Goal: Information Seeking & Learning: Learn about a topic

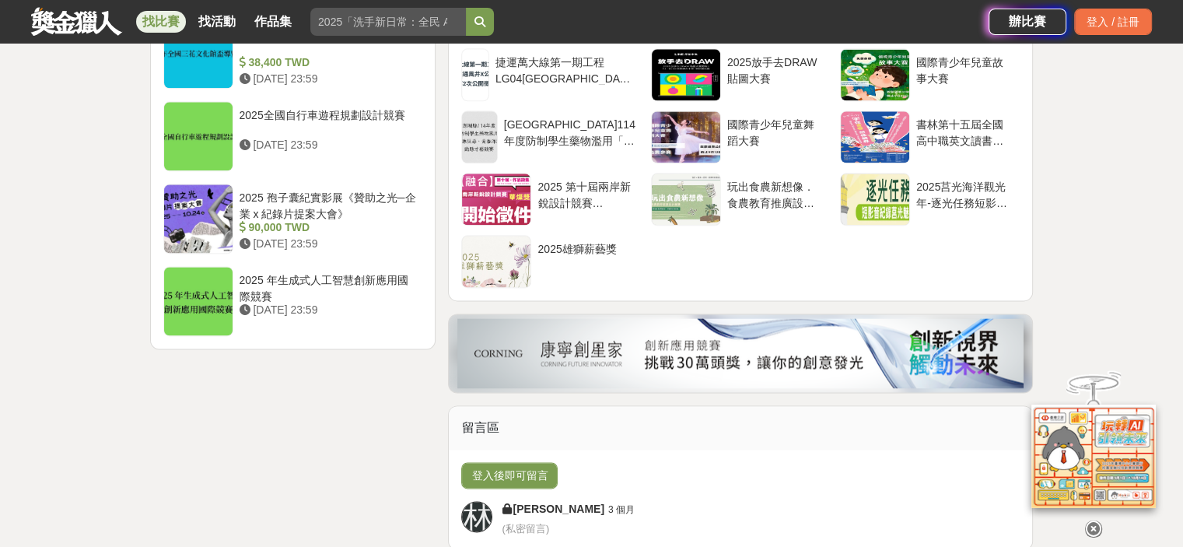
scroll to position [2022, 0]
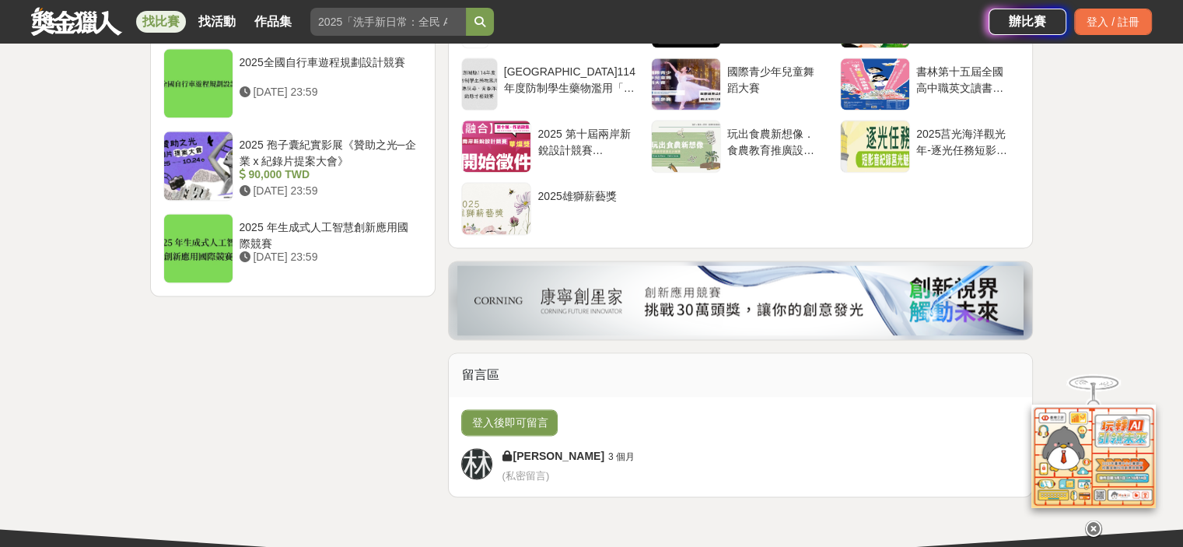
click at [1092, 523] on icon at bounding box center [1093, 520] width 17 height 17
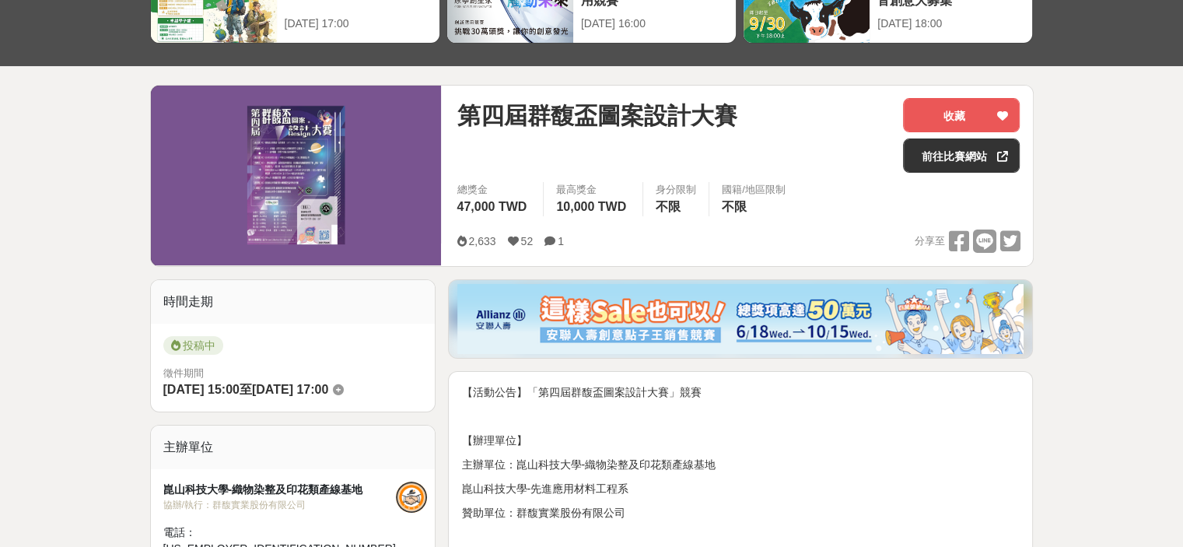
scroll to position [0, 0]
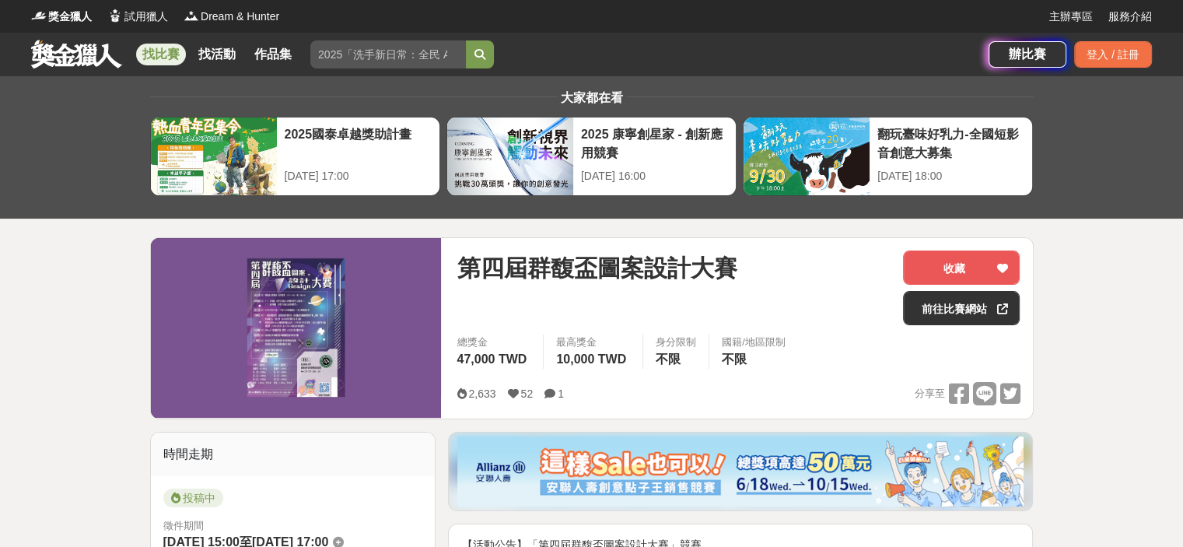
click at [172, 57] on link "找比賽" at bounding box center [161, 55] width 50 height 22
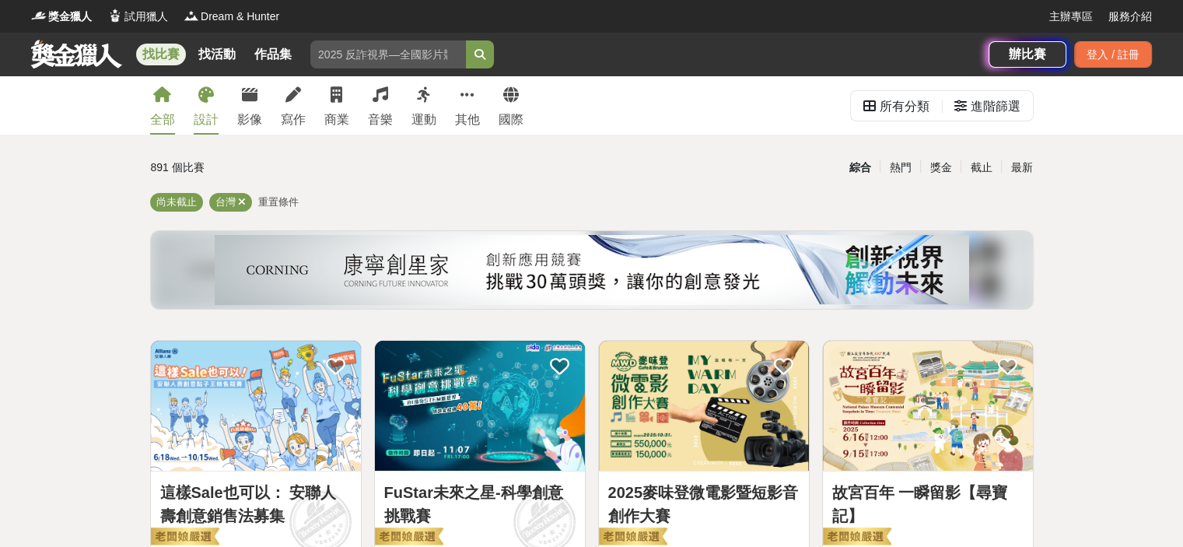
click at [207, 114] on div "設計" at bounding box center [206, 119] width 25 height 19
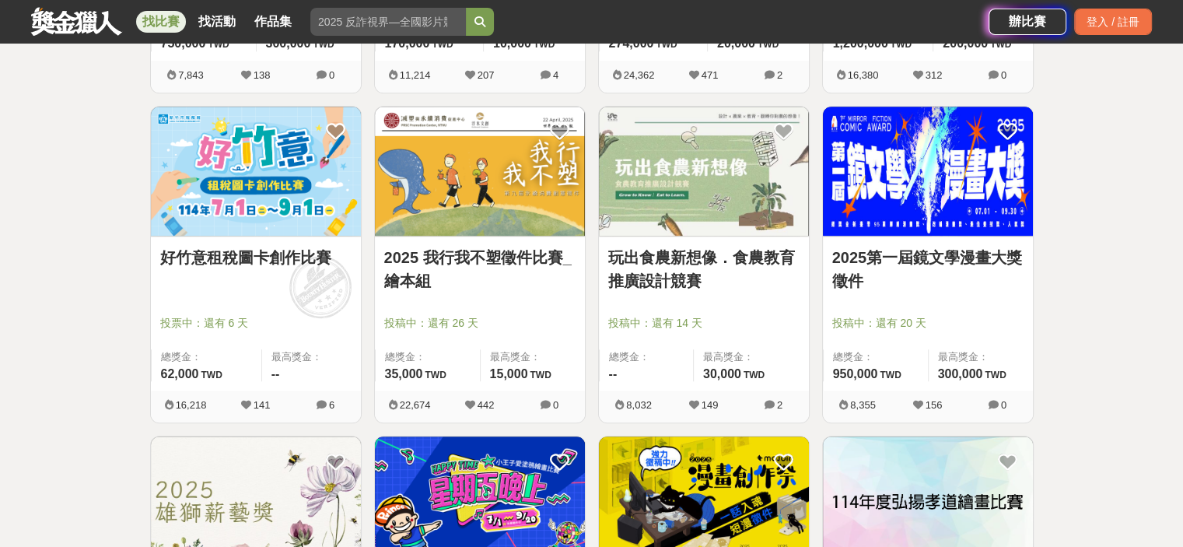
scroll to position [1768, 0]
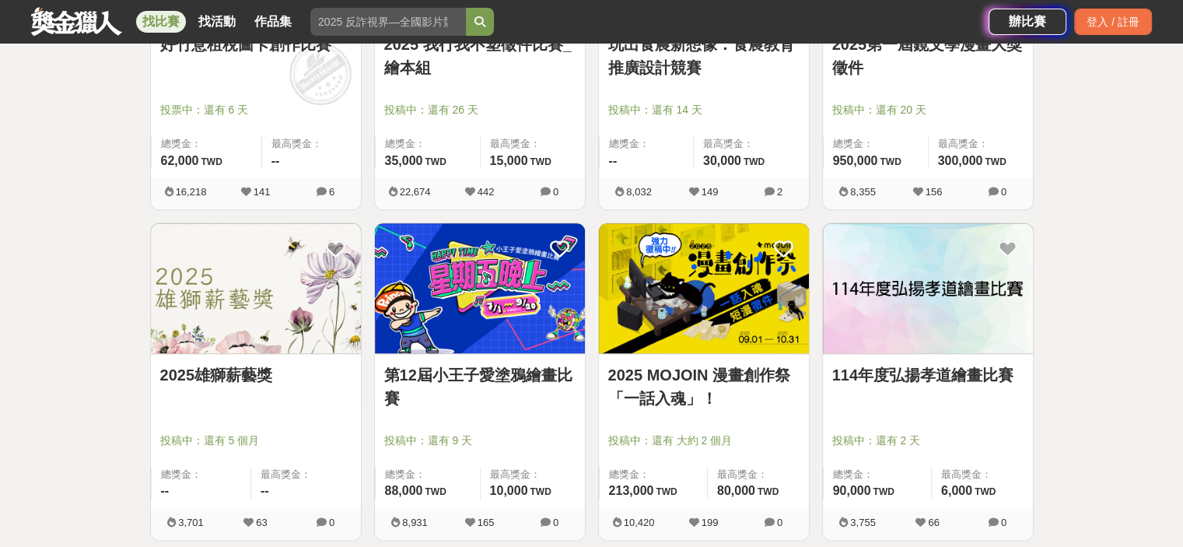
click at [736, 401] on link "2025 MOJOIN 漫畫創作祭「一話入魂」！" at bounding box center [703, 386] width 191 height 47
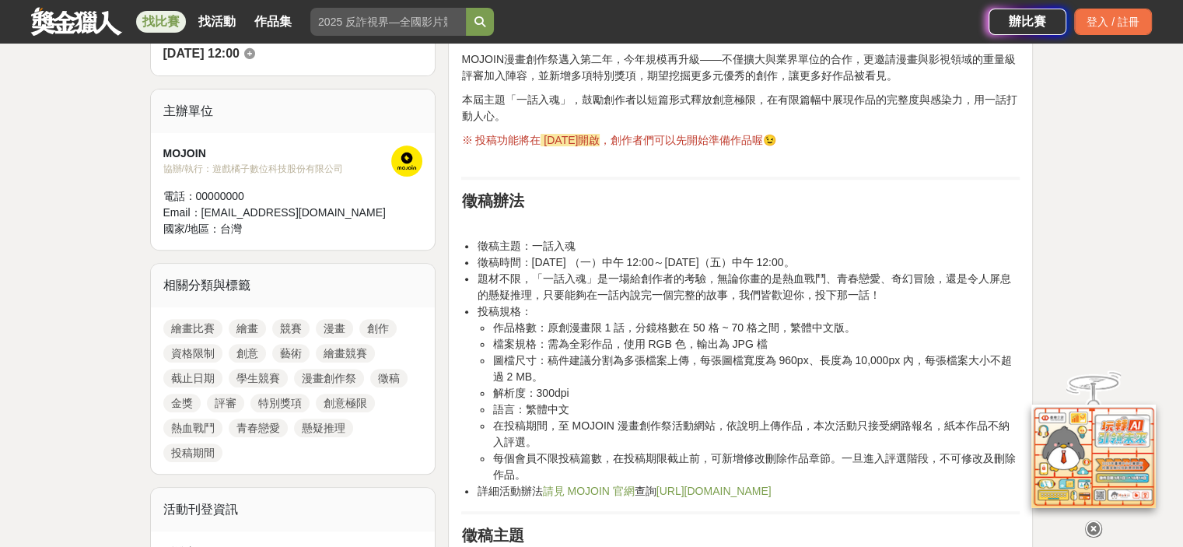
scroll to position [622, 0]
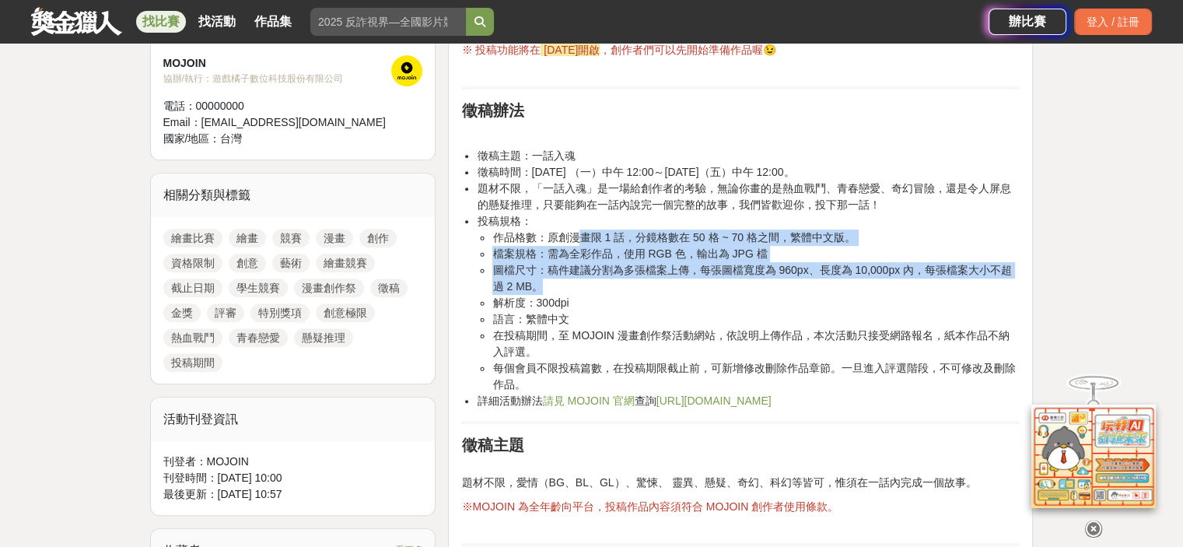
drag, startPoint x: 611, startPoint y: 371, endPoint x: 772, endPoint y: 433, distance: 172.6
click at [772, 393] on ul "作品格數：原創漫畫限 1 話，分鏡格數在 50 格 ~ 70 格之間，繁體中文版。 檔案規格：需為全彩作品，使用 RGB 色，輸出為 JPG 檔 圖檔尺寸：稿…" at bounding box center [748, 310] width 543 height 163
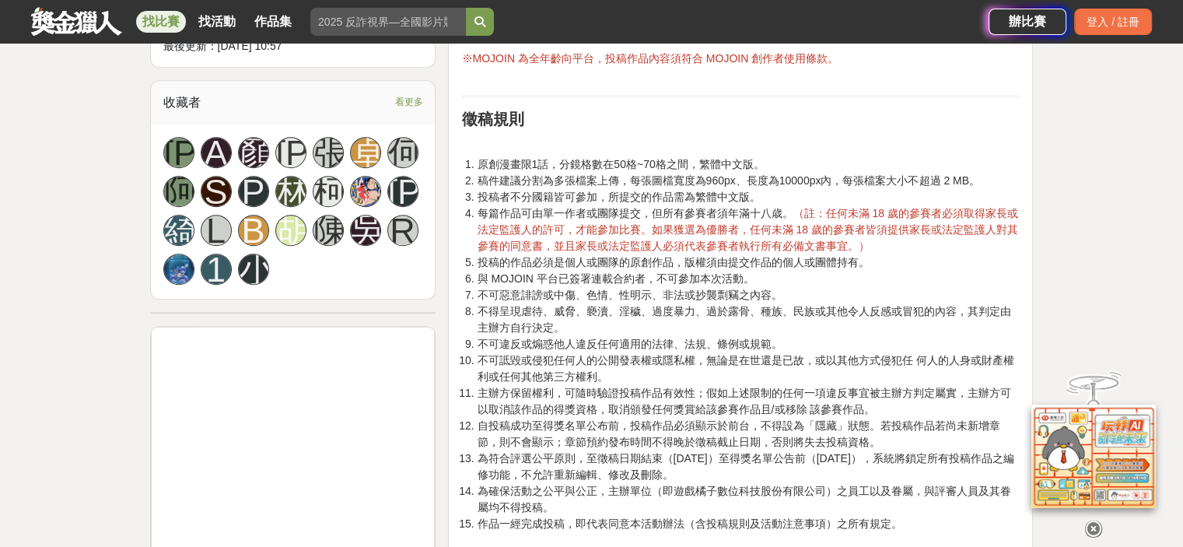
scroll to position [1166, 0]
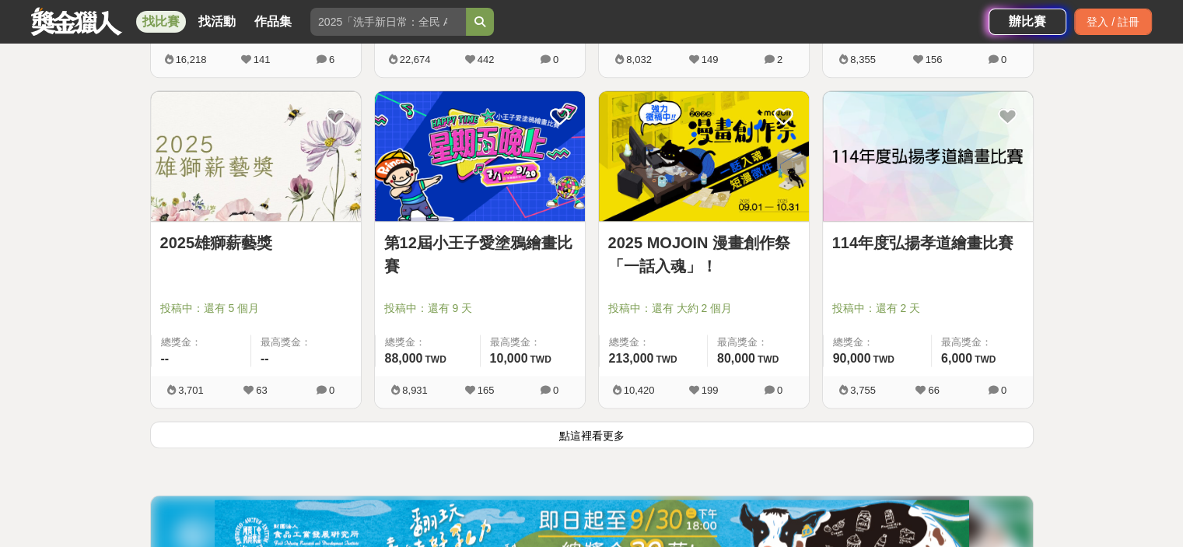
scroll to position [2079, 0]
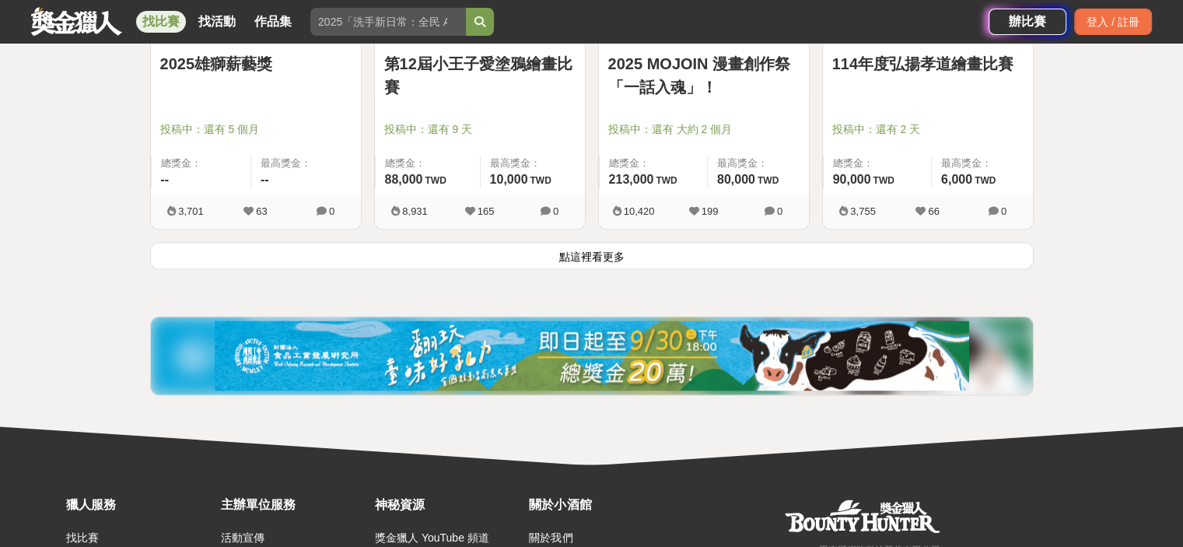
click at [575, 269] on button "點這裡看更多" at bounding box center [591, 255] width 883 height 27
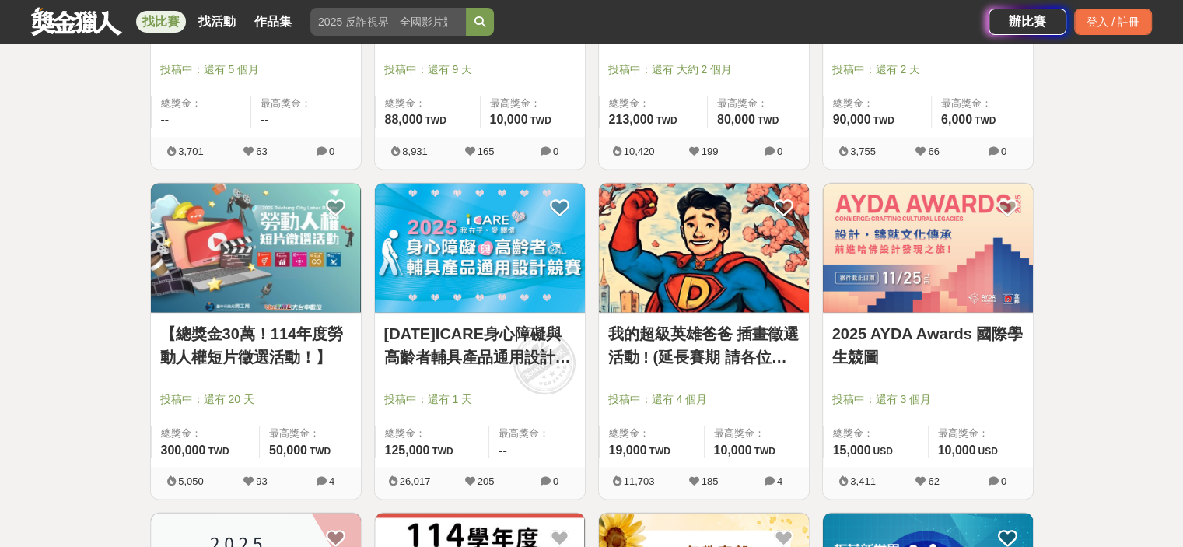
scroll to position [2235, 0]
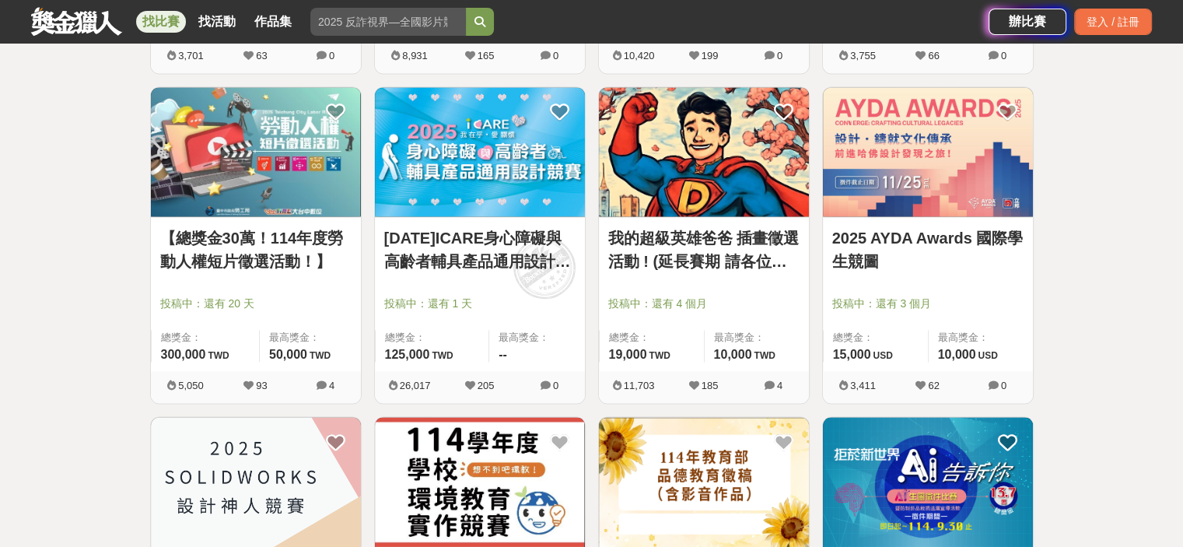
click at [729, 265] on link "我的超級英雄爸爸 插畫徵選活動 ! (延長賽期 請各位踴躍參與)" at bounding box center [703, 249] width 191 height 47
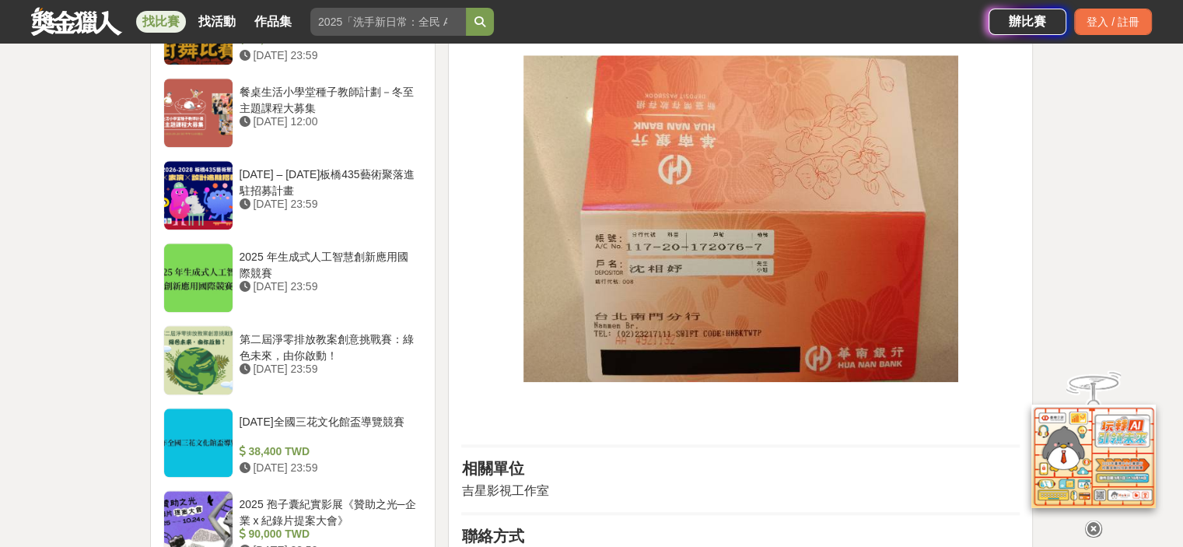
scroll to position [1725, 0]
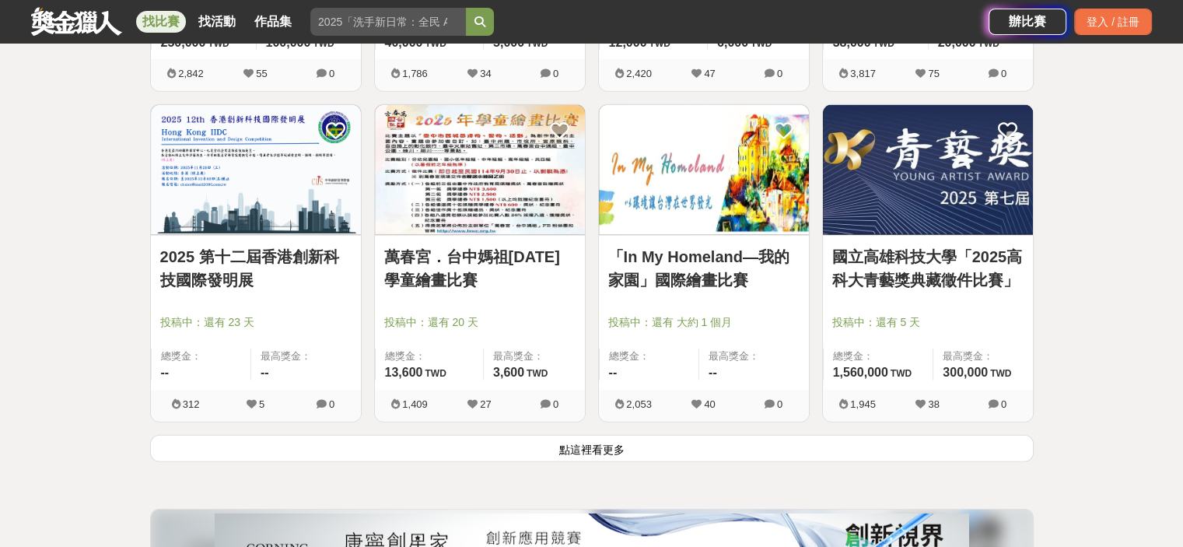
scroll to position [4023, 0]
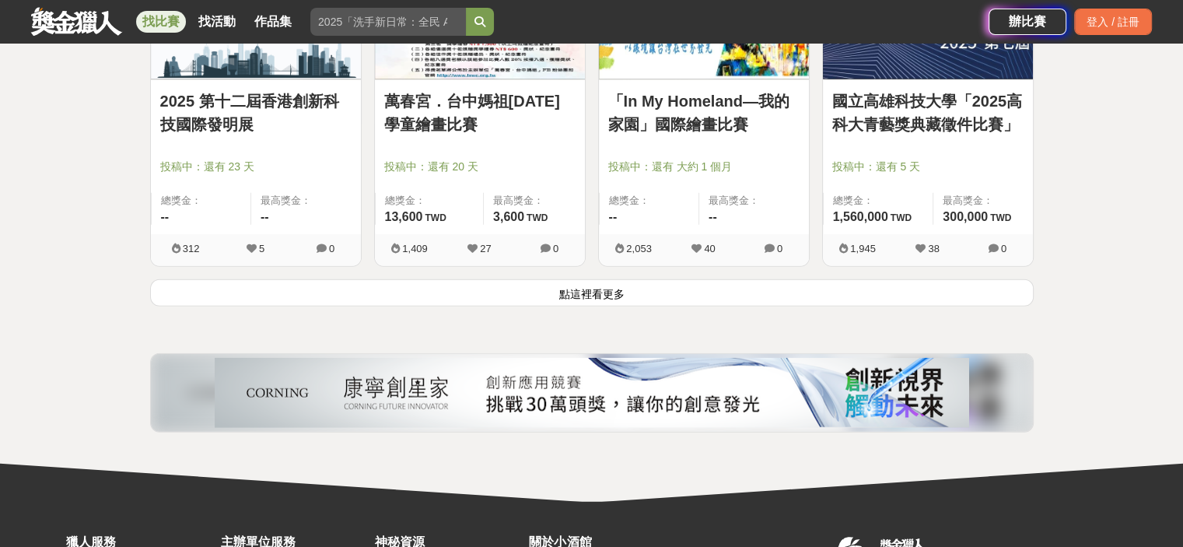
click at [733, 136] on link "「In My Homeland—我的家園」國際繪畫比賽" at bounding box center [703, 112] width 191 height 47
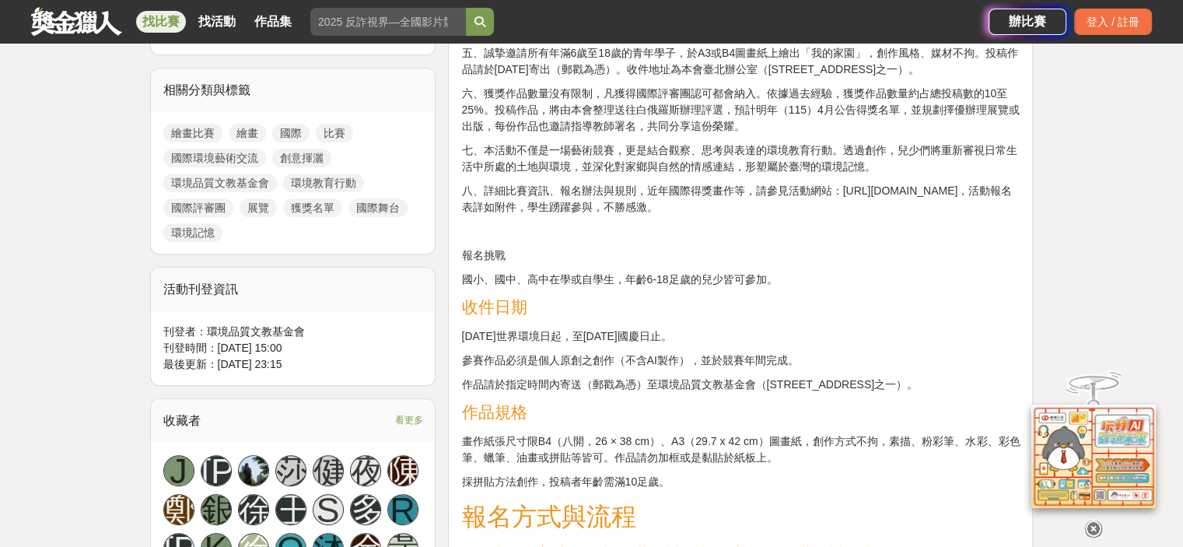
scroll to position [855, 0]
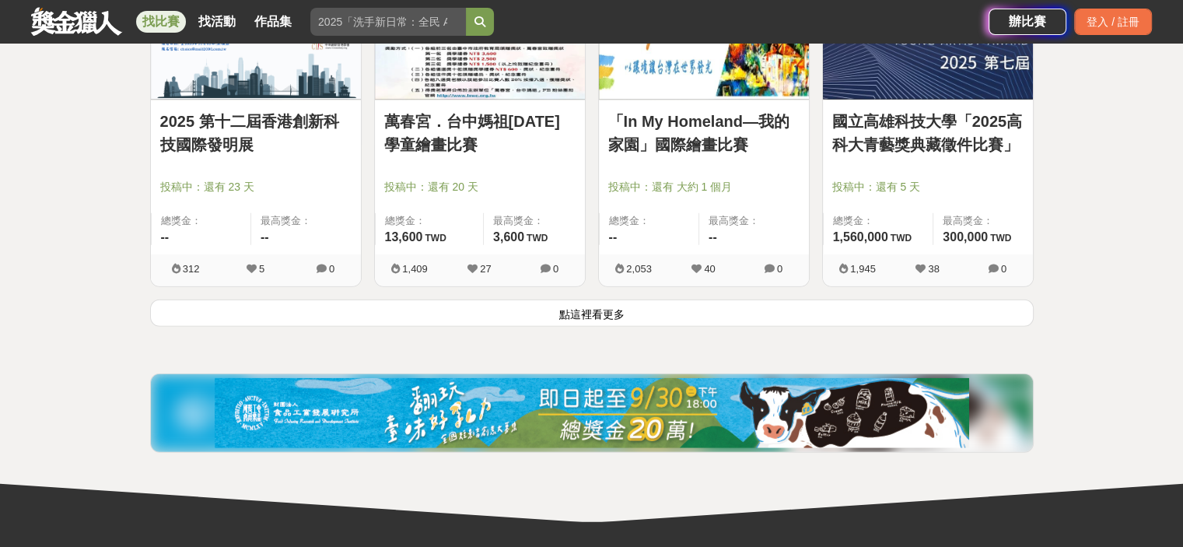
scroll to position [4023, 0]
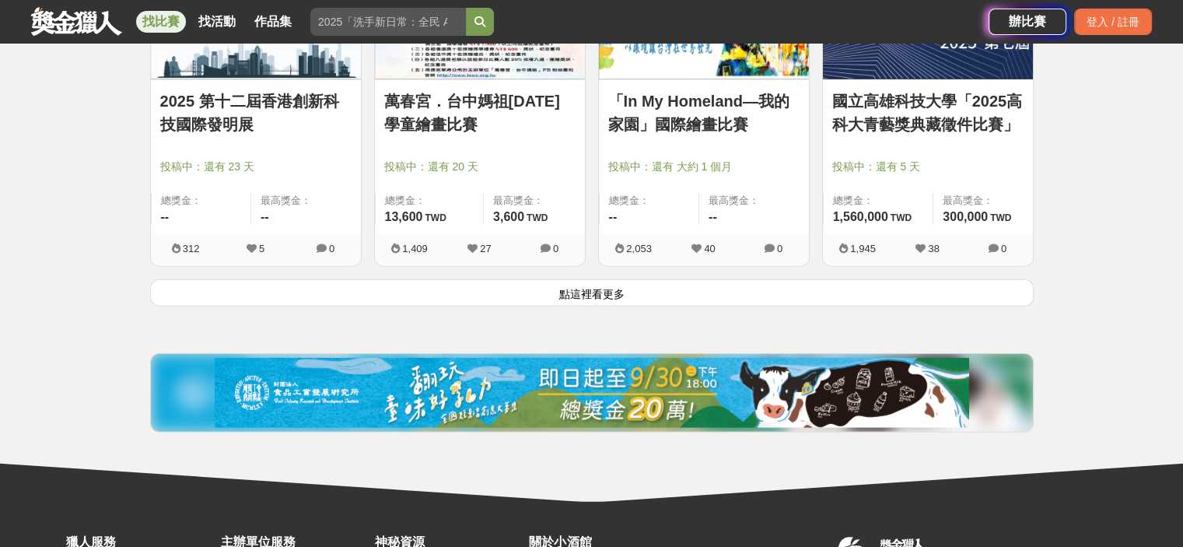
click at [606, 306] on button "點這裡看更多" at bounding box center [591, 292] width 883 height 27
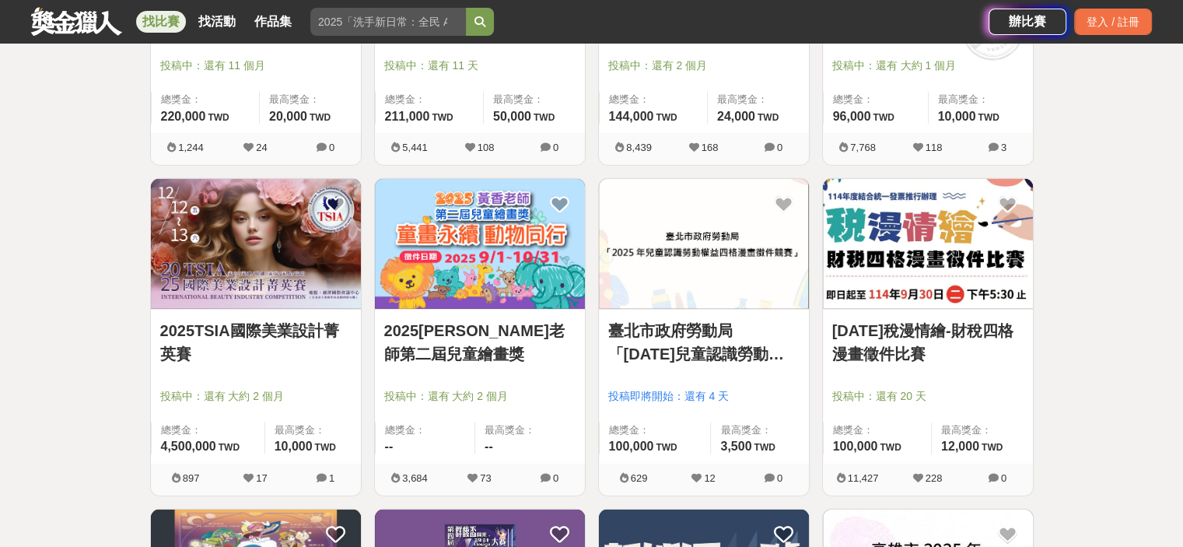
scroll to position [4490, 0]
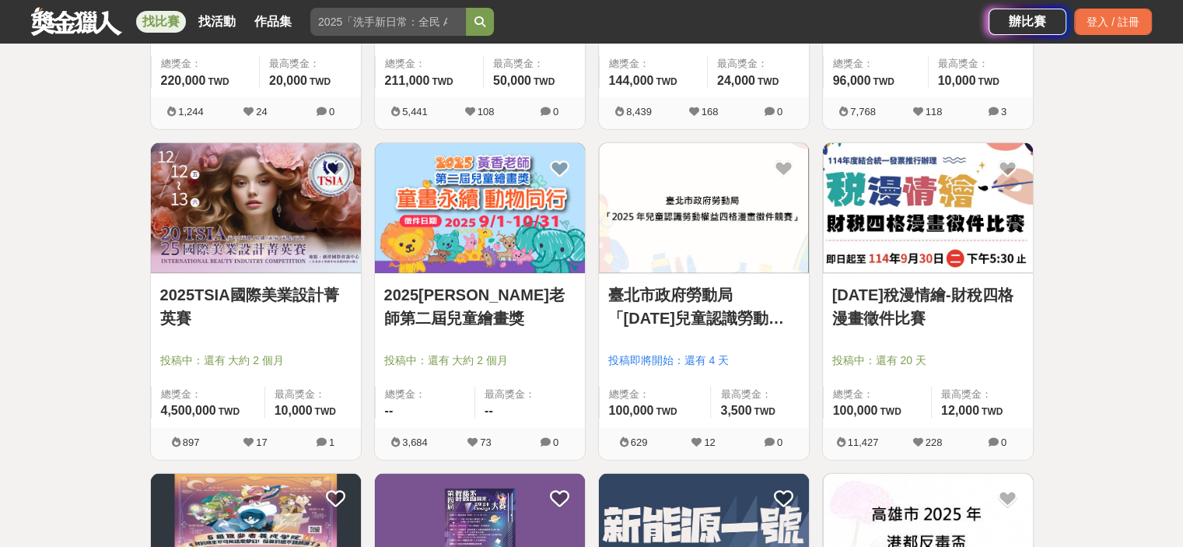
click at [315, 330] on link "2025TSIA國際美業設計菁英賽" at bounding box center [255, 306] width 191 height 47
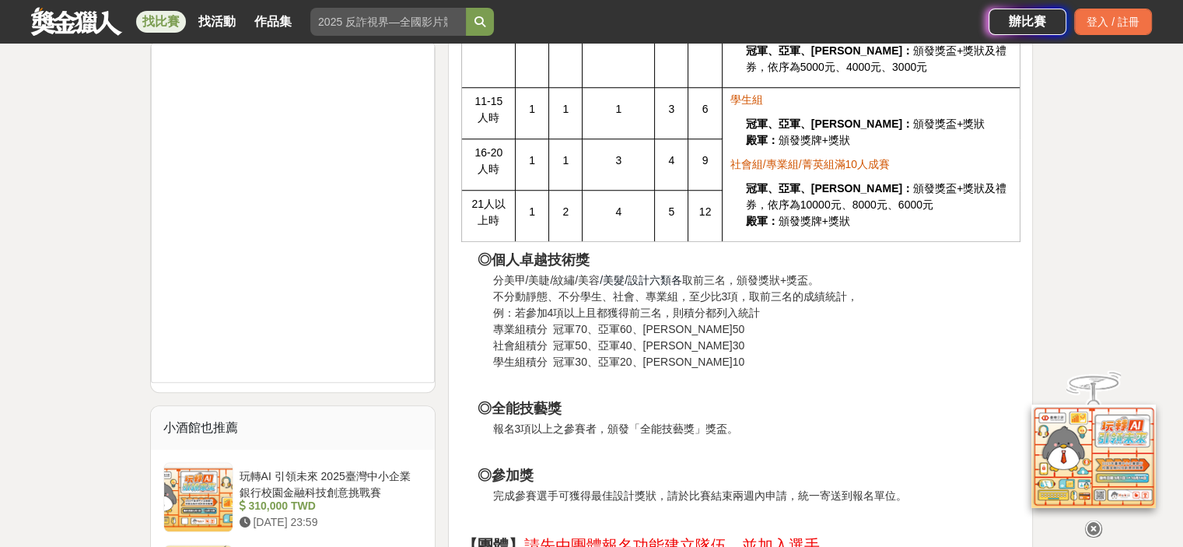
scroll to position [1555, 0]
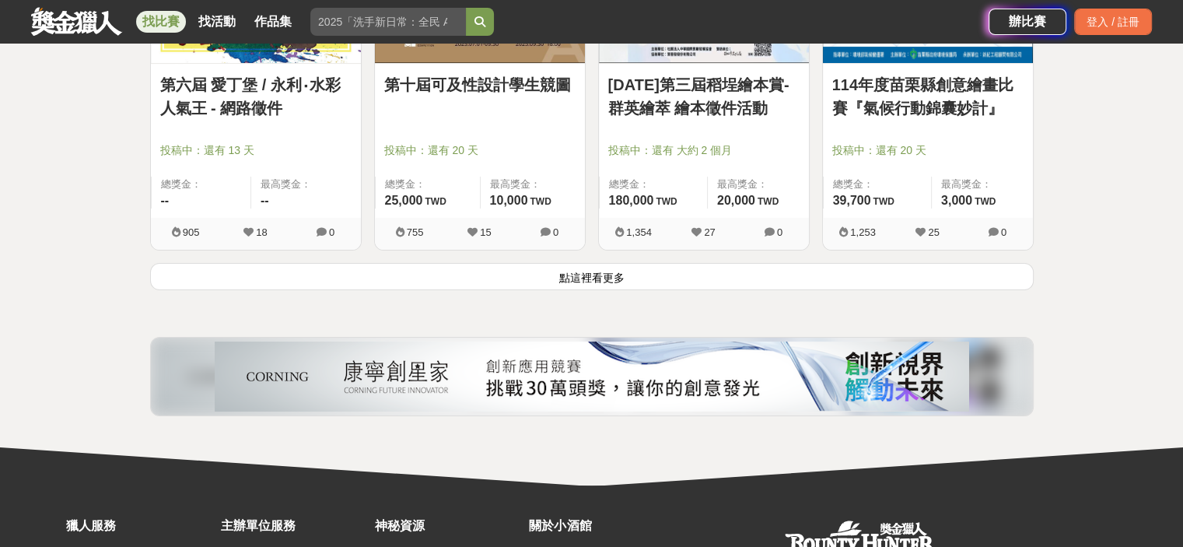
scroll to position [6045, 0]
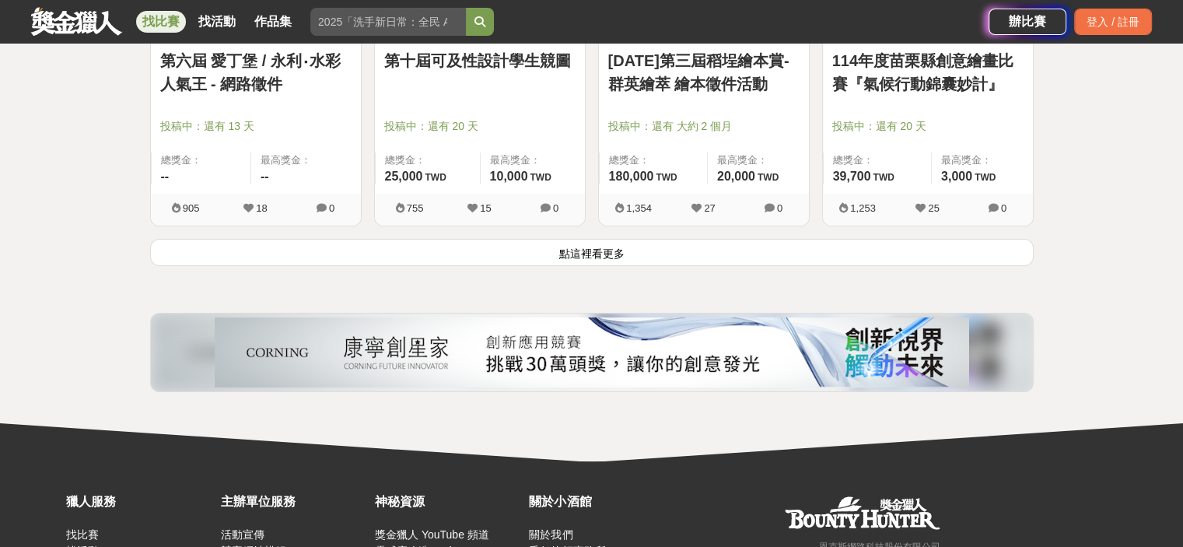
click at [591, 266] on button "點這裡看更多" at bounding box center [591, 252] width 883 height 27
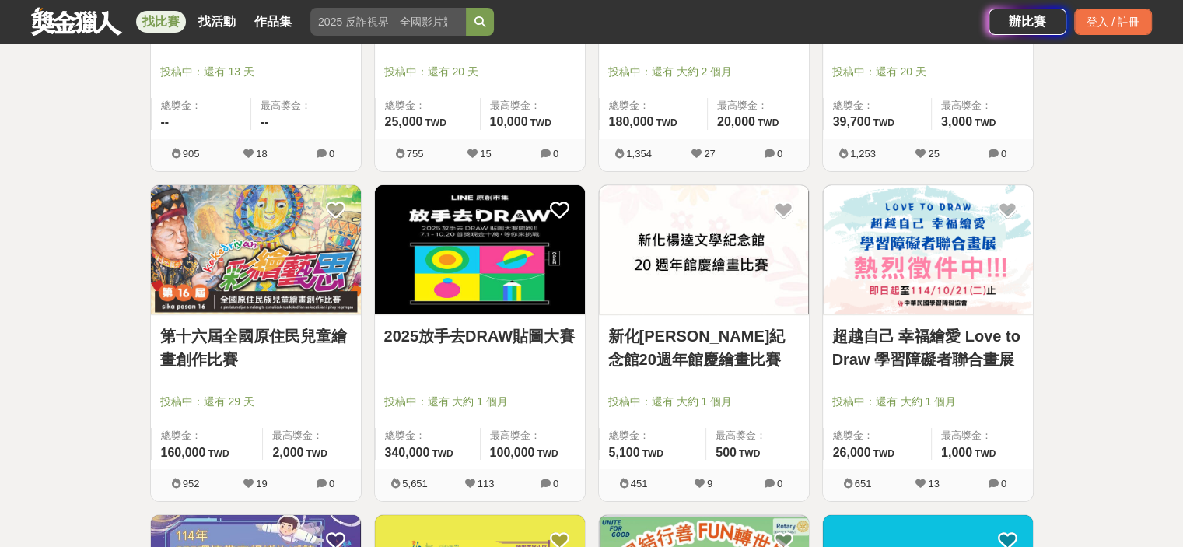
scroll to position [6200, 0]
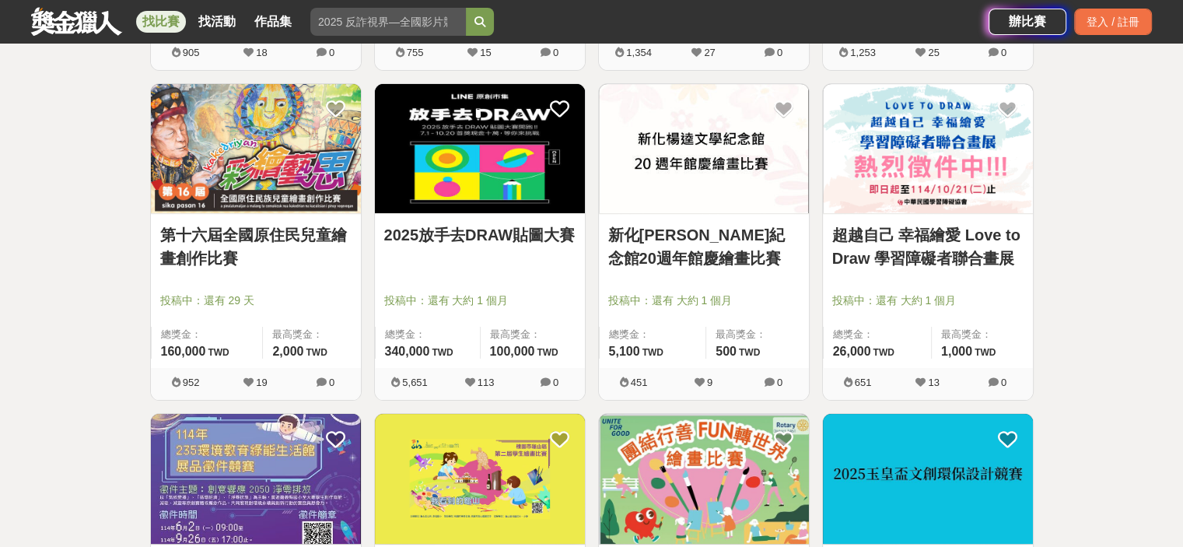
click at [523, 246] on link "2025放手去DRAW貼圖大賽" at bounding box center [479, 234] width 191 height 23
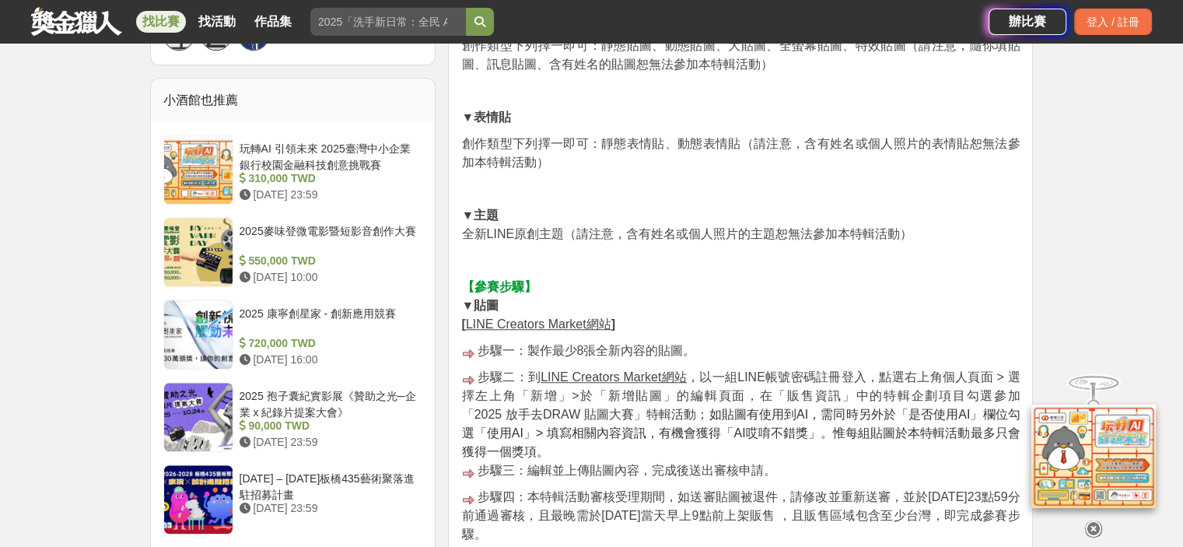
scroll to position [1322, 0]
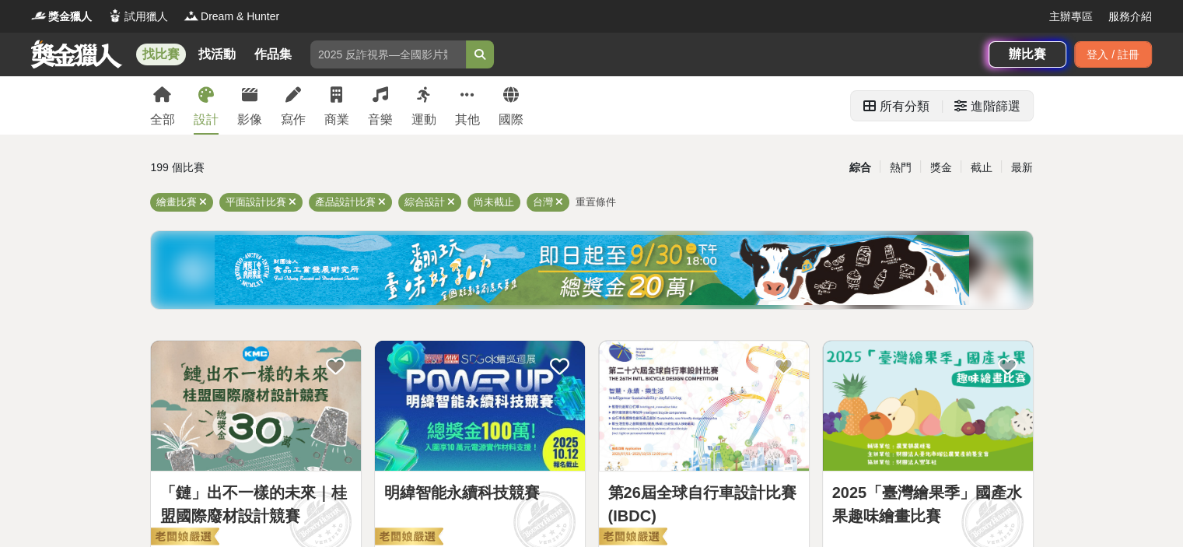
click at [912, 111] on div "所有分類" at bounding box center [904, 106] width 50 height 31
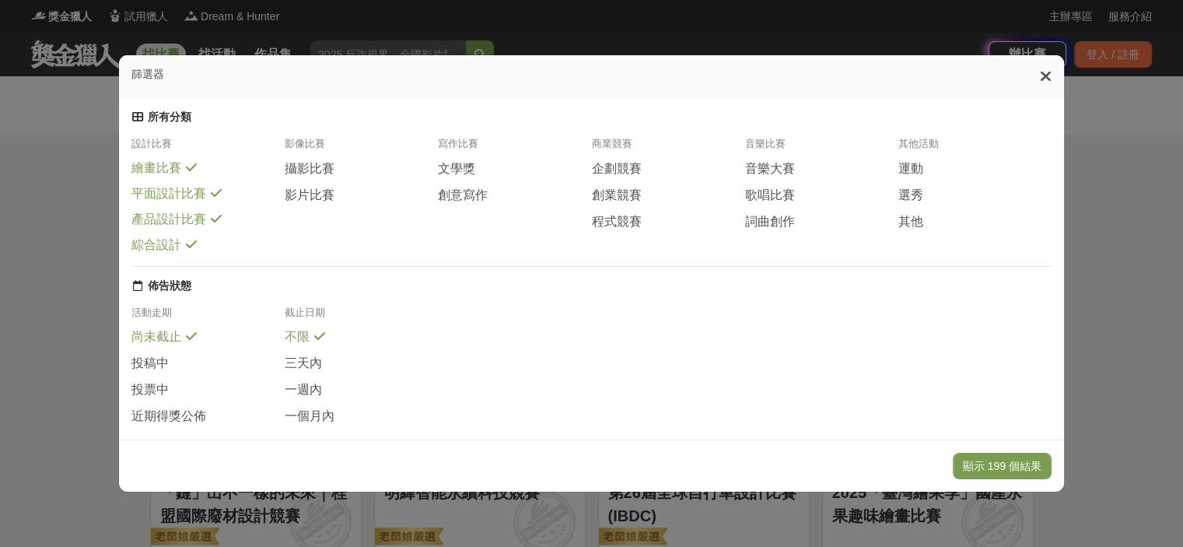
click at [222, 225] on icon at bounding box center [216, 218] width 11 height 12
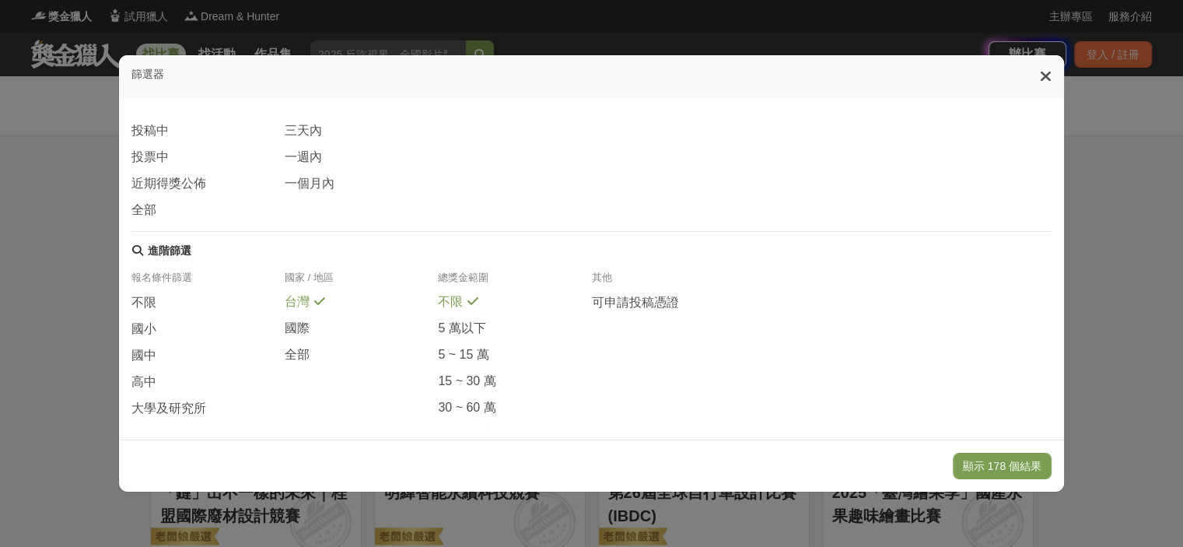
scroll to position [311, 0]
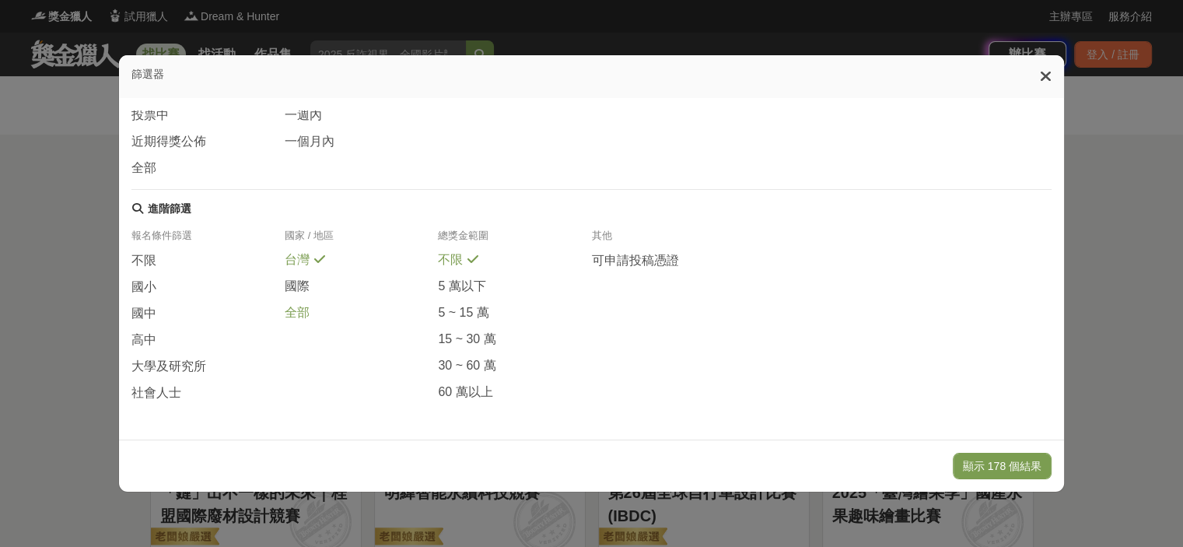
click at [286, 321] on span "全部" at bounding box center [297, 313] width 25 height 16
click at [184, 361] on span "大學及研究所" at bounding box center [168, 366] width 75 height 16
click at [173, 399] on span "社會人士" at bounding box center [156, 393] width 50 height 16
click at [168, 253] on span at bounding box center [166, 259] width 12 height 12
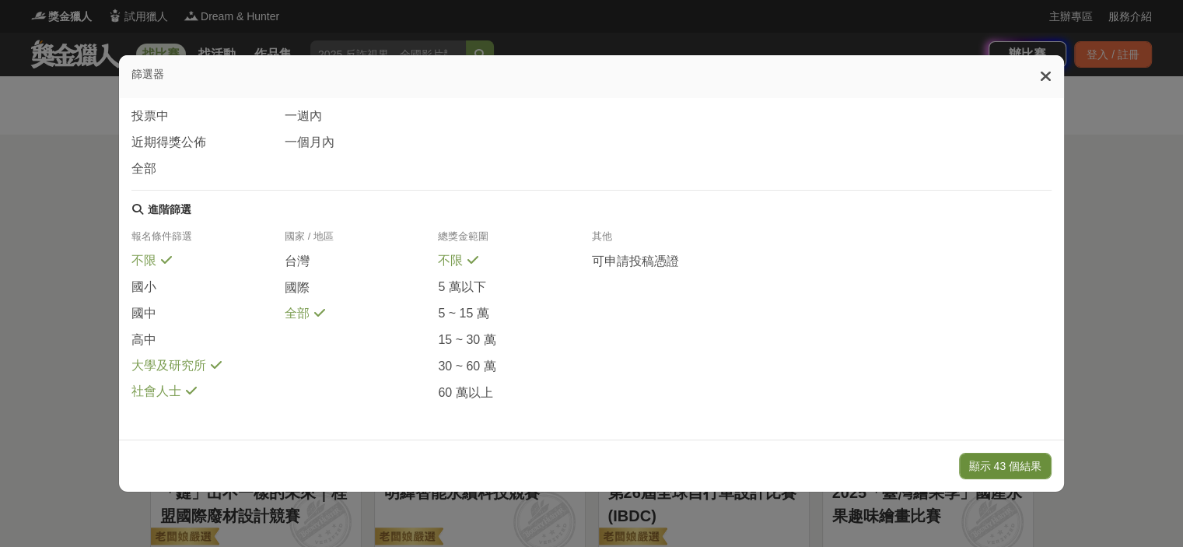
click at [986, 460] on button "顯示 43 個結果" at bounding box center [1005, 466] width 93 height 26
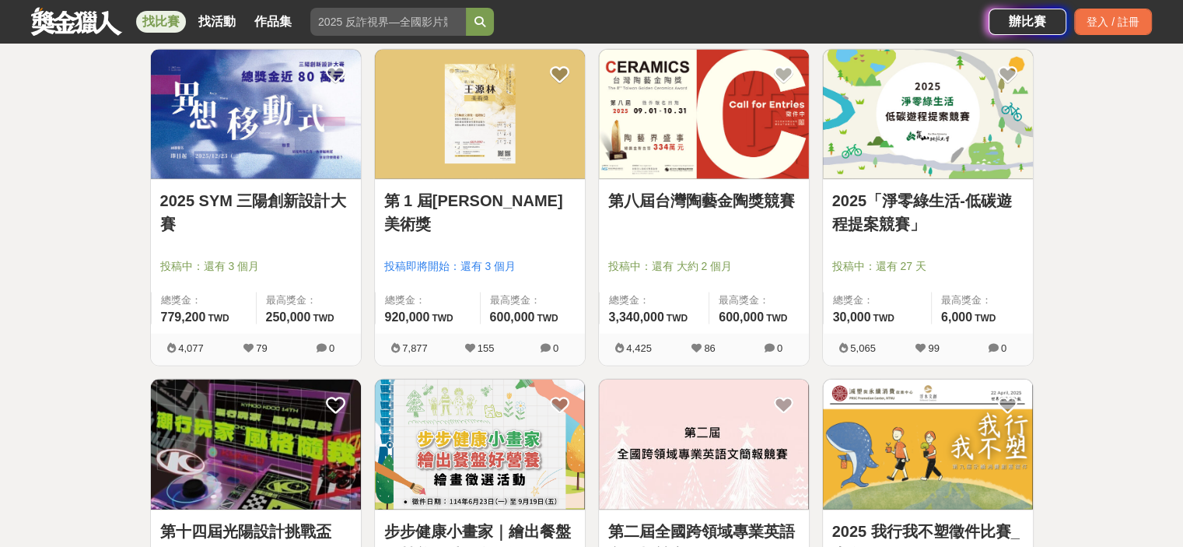
scroll to position [3266, 0]
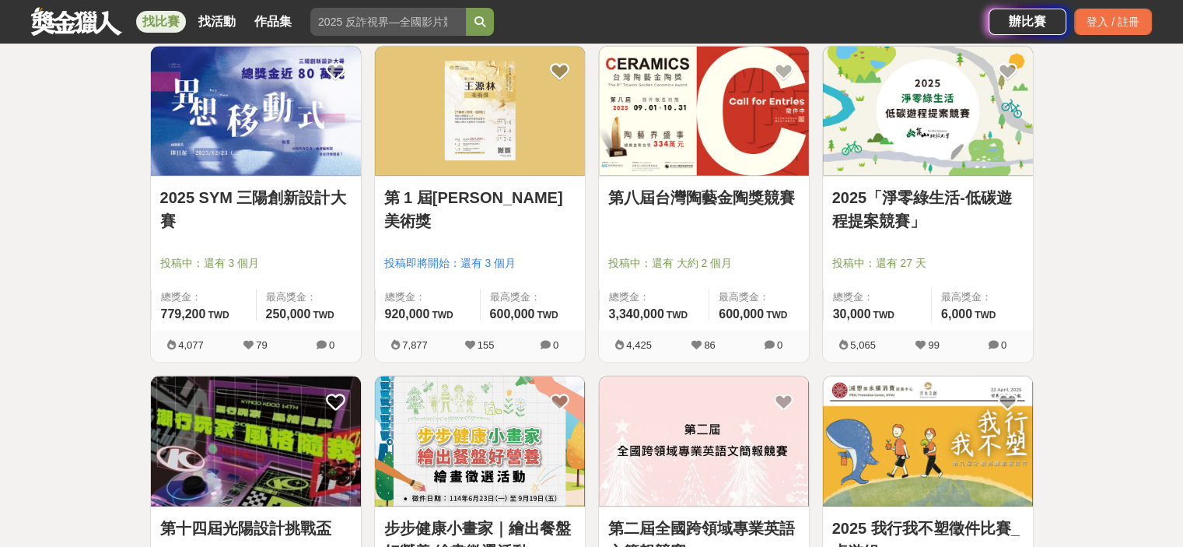
click at [494, 220] on div "第 1 屆[PERSON_NAME]美術獎 投稿即將開始：還有 3 個月 總獎金： 920,000 920,000 TWD 最高獎金： 600,000 TWD" at bounding box center [480, 254] width 210 height 154
click at [496, 232] on link "第 1 屆[PERSON_NAME]美術獎" at bounding box center [479, 209] width 191 height 47
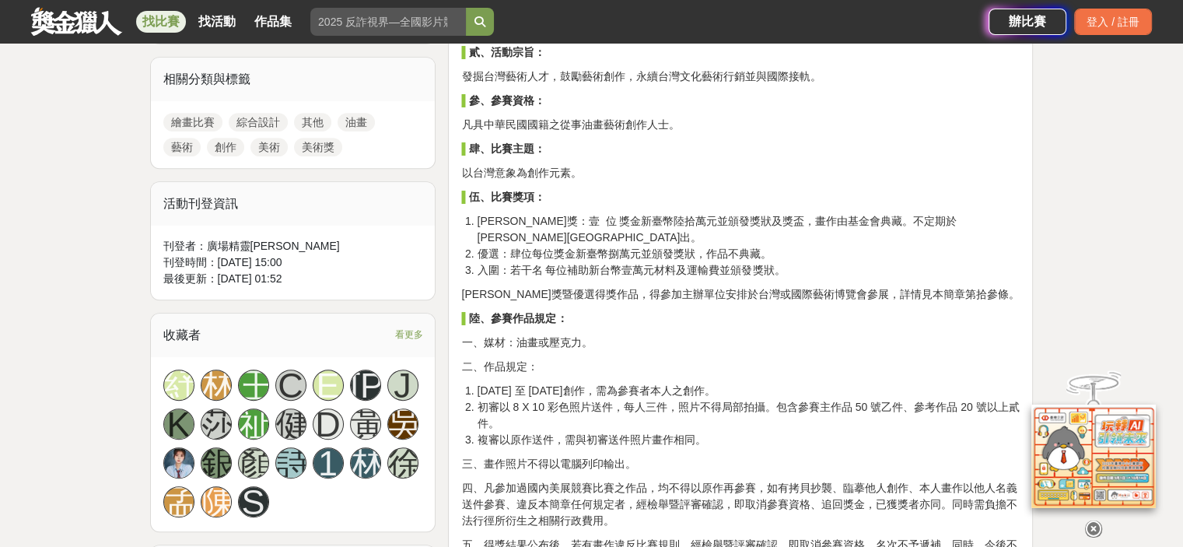
scroll to position [700, 0]
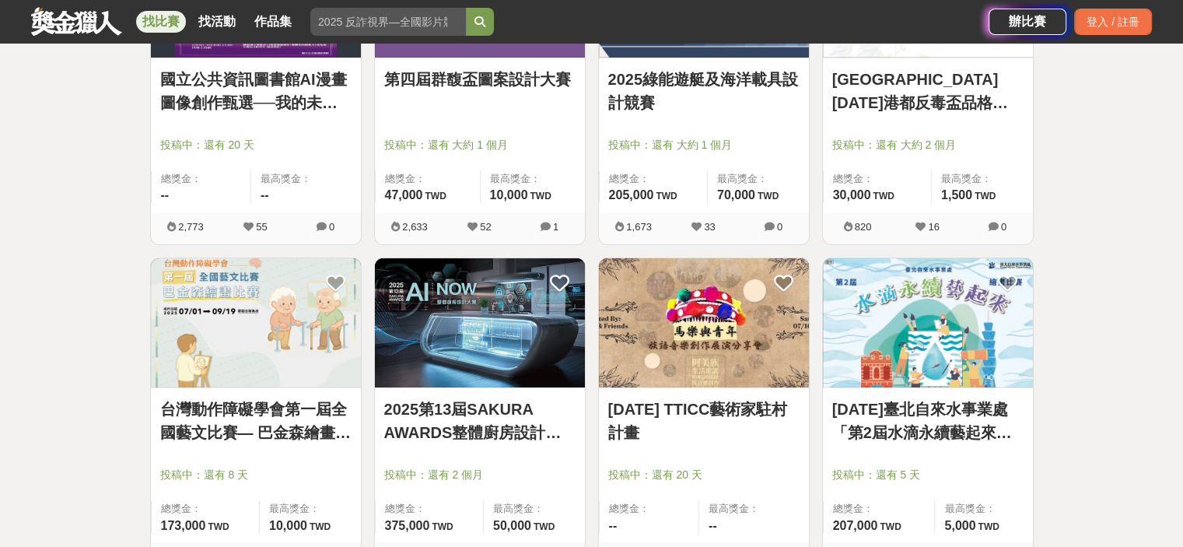
scroll to position [5054, 0]
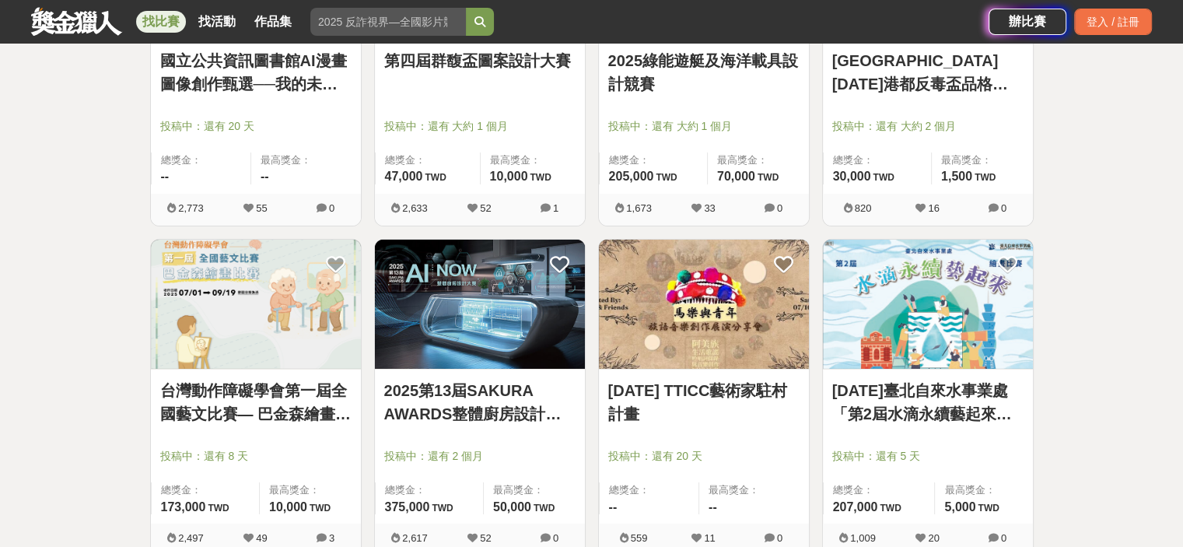
click at [501, 72] on link "第四屆群馥盃圖案設計大賽" at bounding box center [479, 60] width 191 height 23
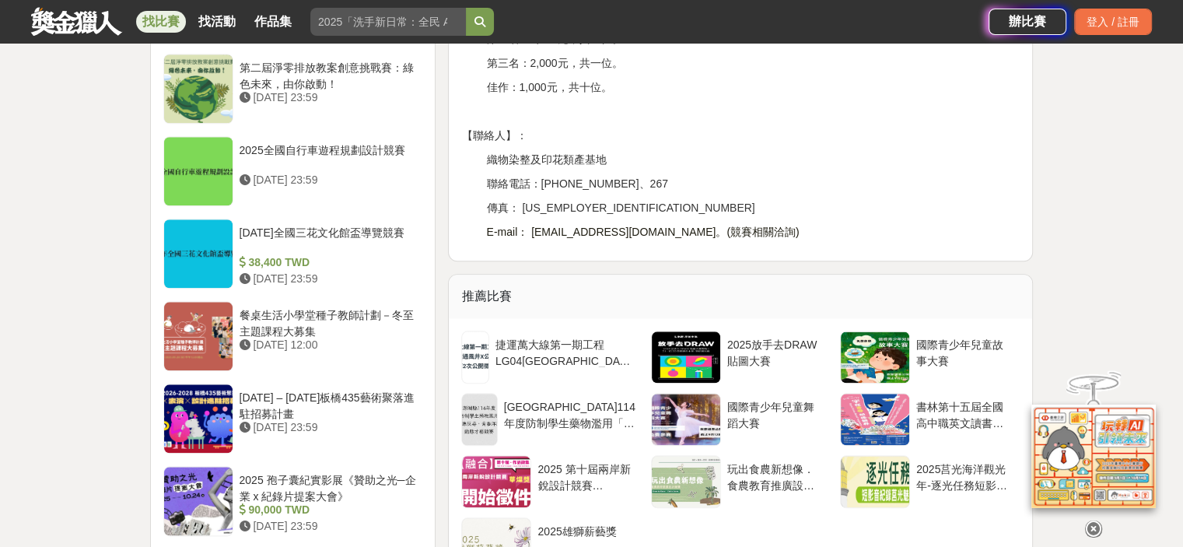
scroll to position [1866, 0]
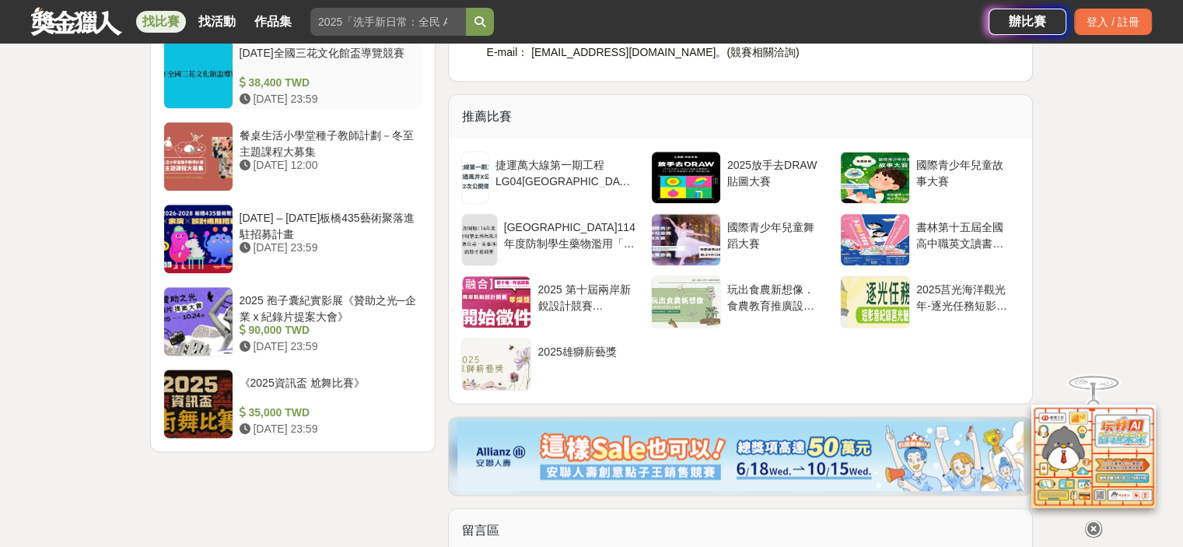
click at [390, 75] on div "[DATE]全國三花文化館盃導覽競賽" at bounding box center [327, 60] width 177 height 30
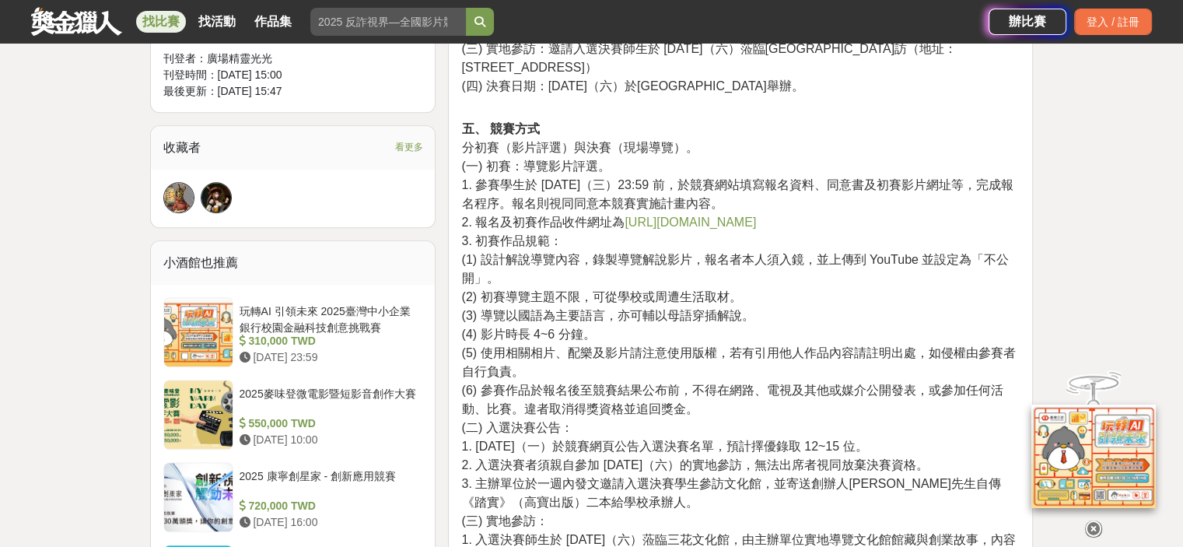
scroll to position [1243, 0]
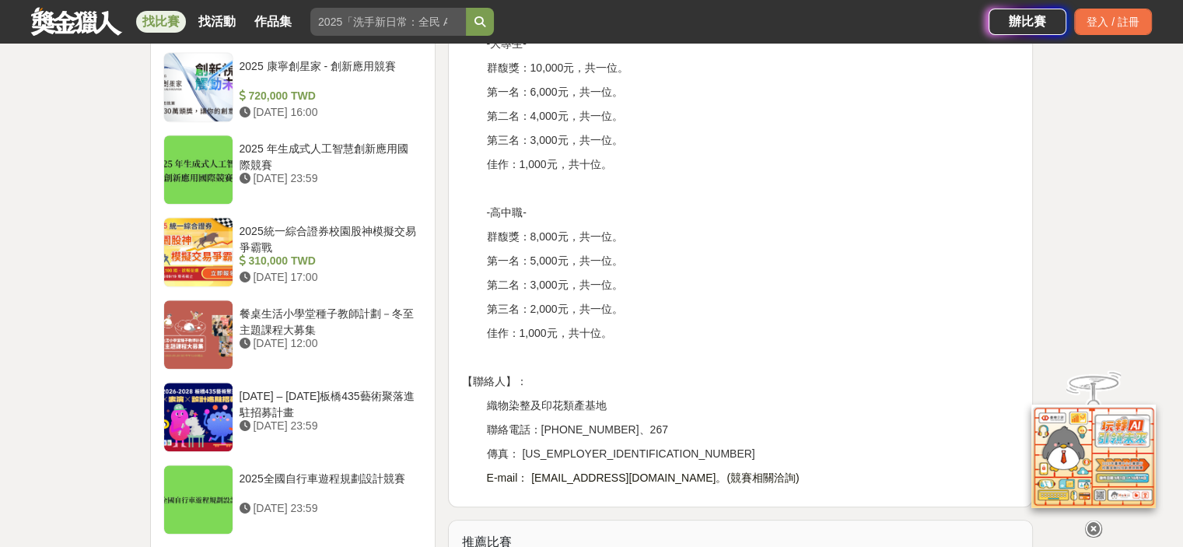
scroll to position [1633, 0]
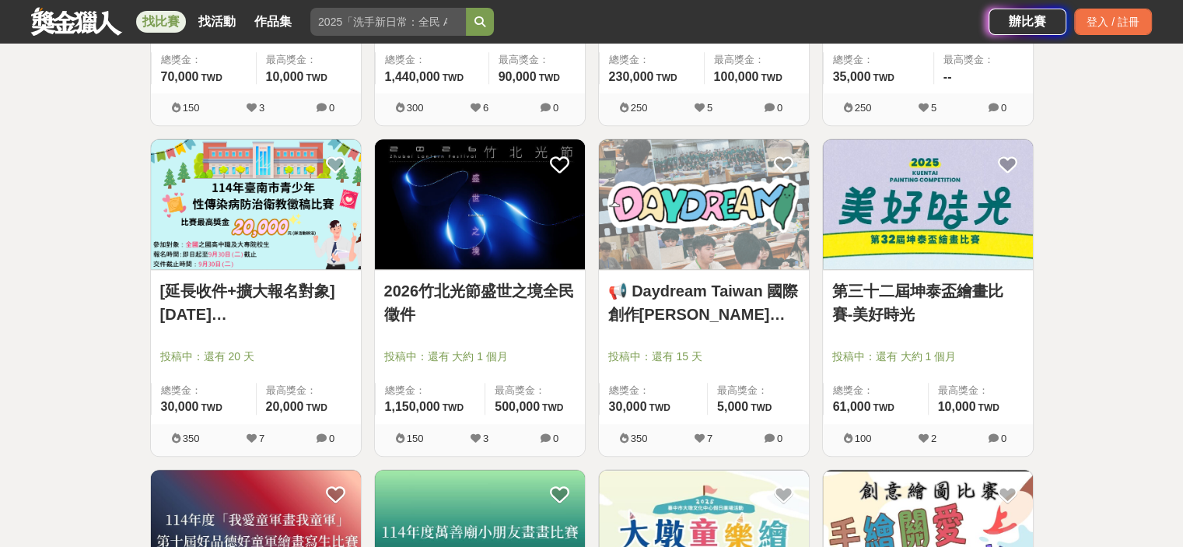
scroll to position [7620, 0]
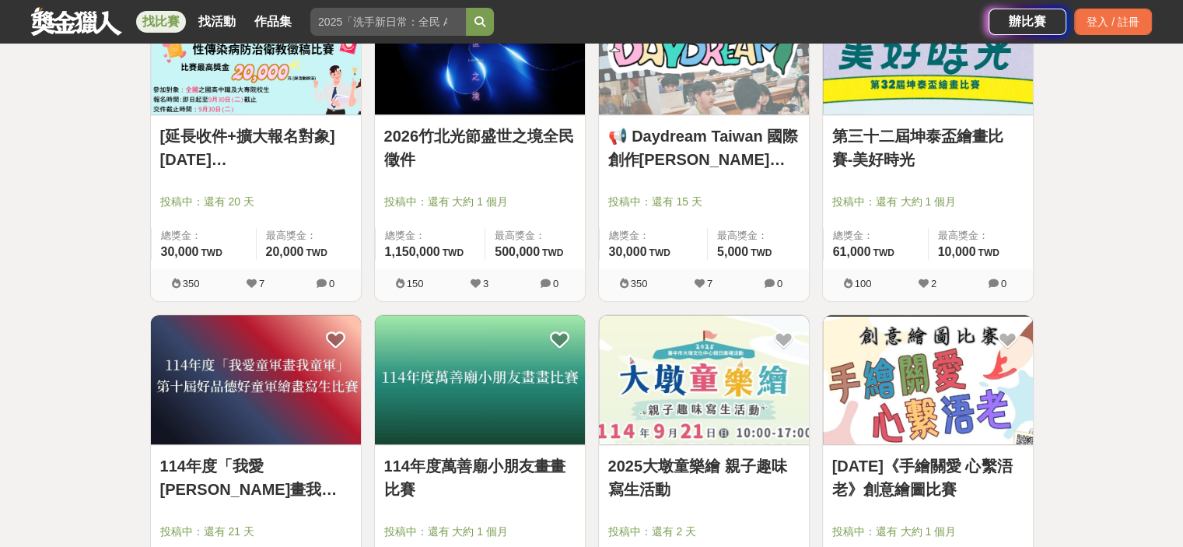
click at [936, 171] on link "第三十二屆坤泰盃繪畫比賽-美好時光" at bounding box center [927, 147] width 191 height 47
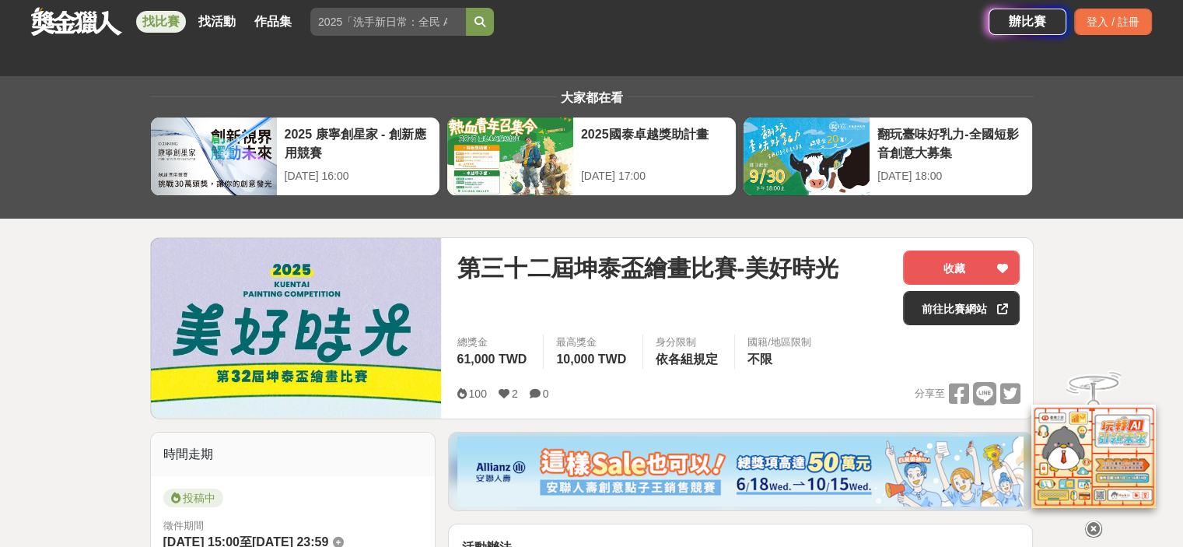
scroll to position [467, 0]
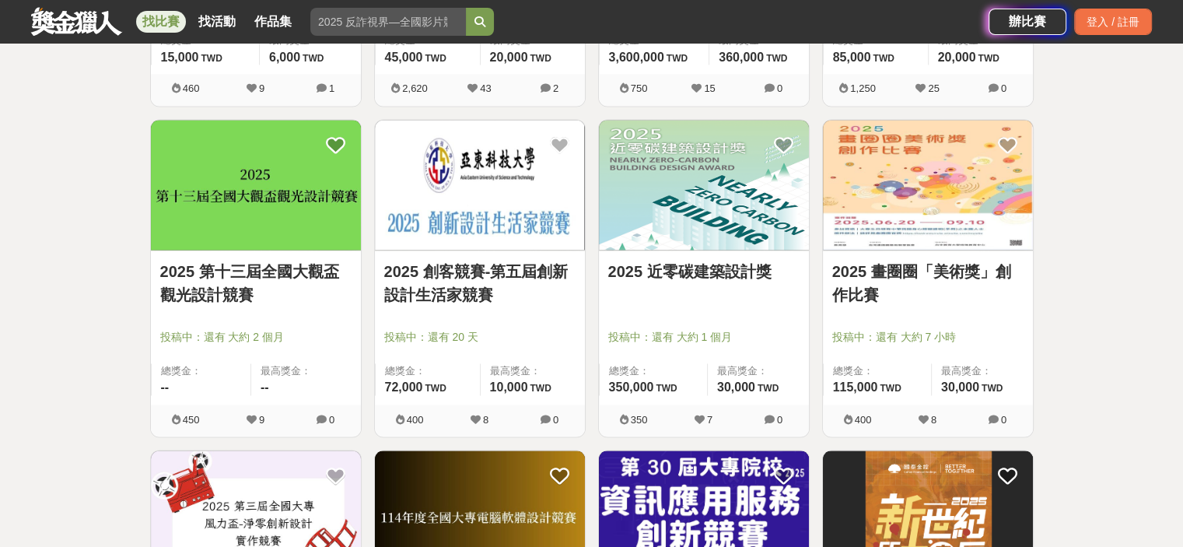
scroll to position [8864, 0]
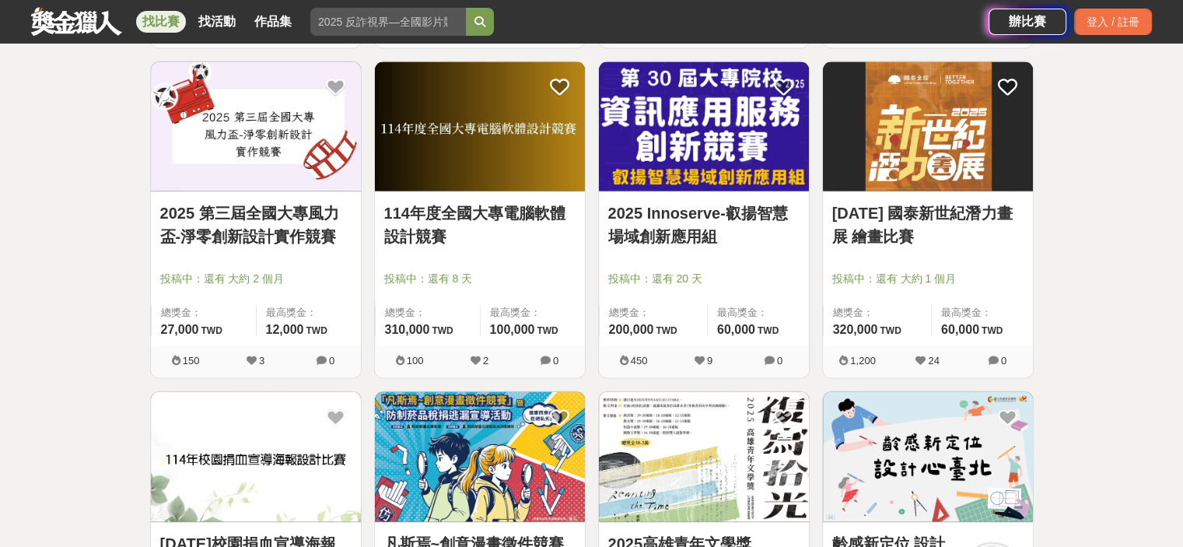
click at [940, 247] on link "[DATE] 國泰新世紀潛力畫展 繪畫比賽" at bounding box center [927, 224] width 191 height 47
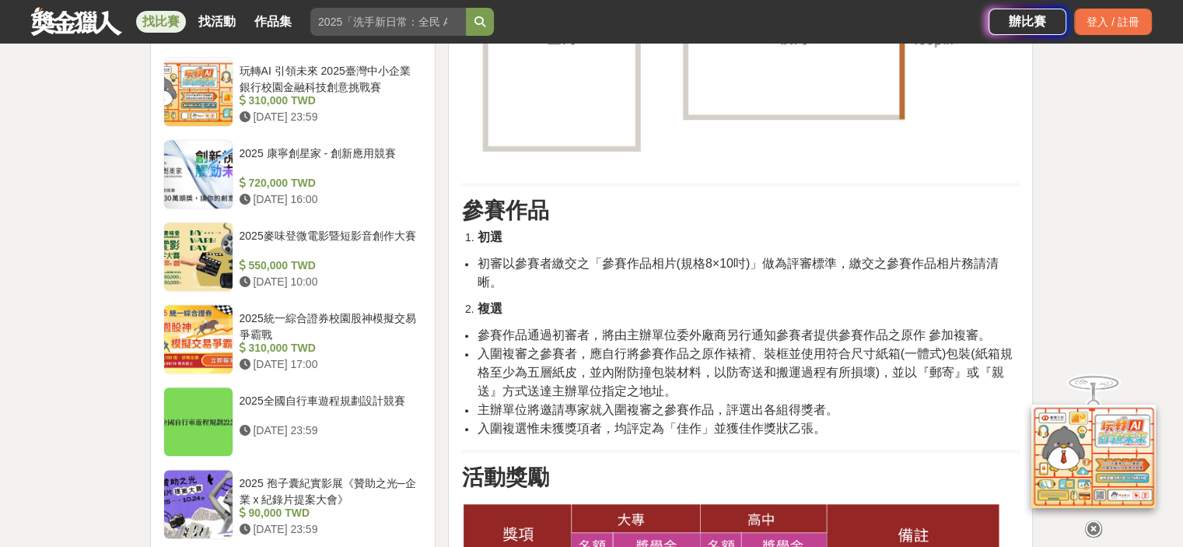
scroll to position [1477, 0]
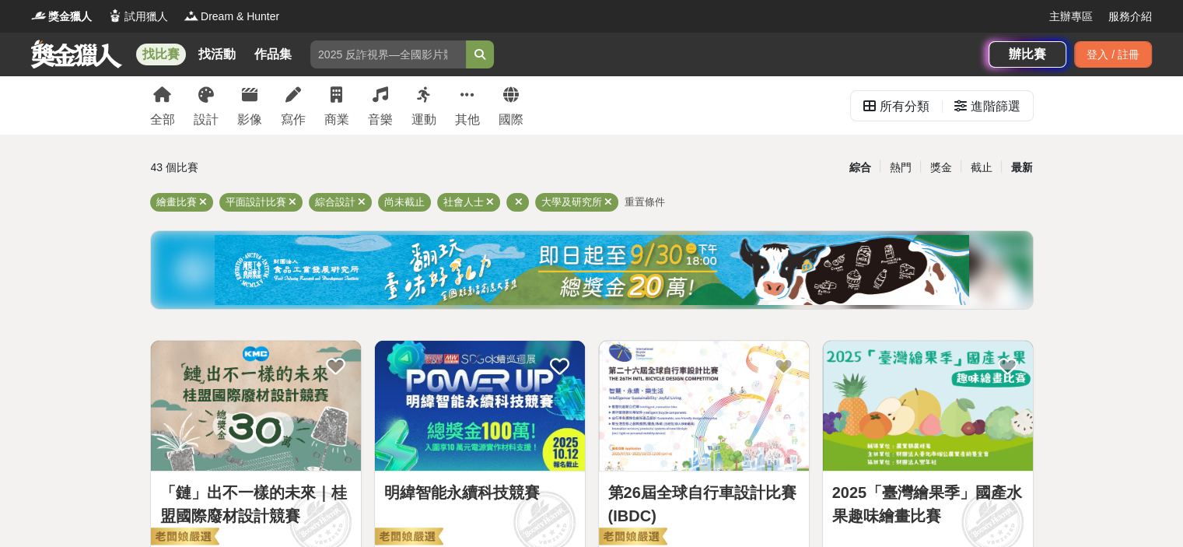
click at [1014, 167] on div "最新" at bounding box center [1021, 167] width 40 height 27
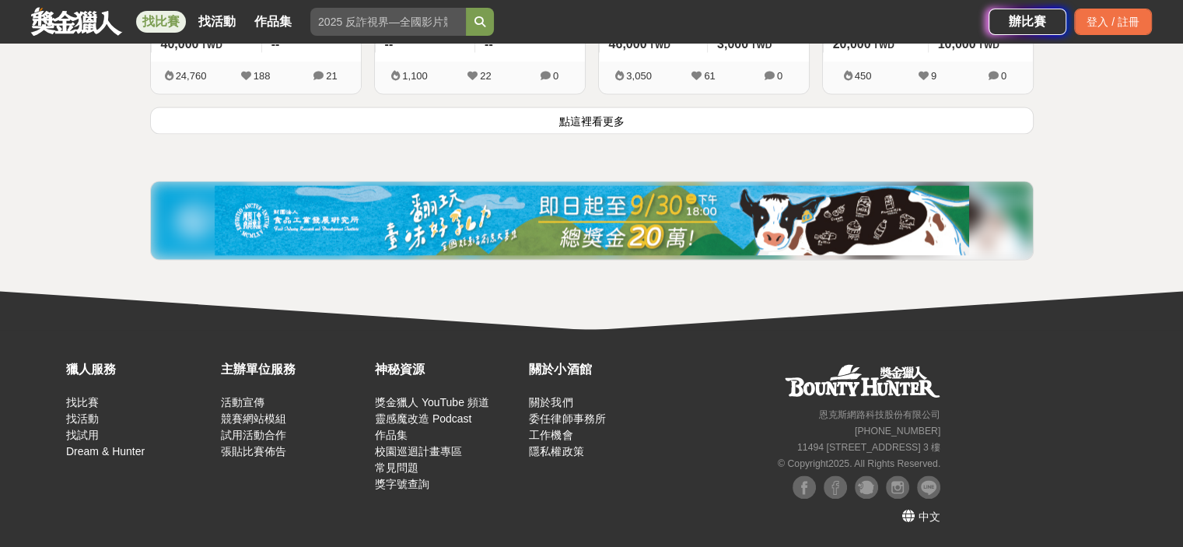
scroll to position [2231, 0]
click at [610, 128] on button "點這裡看更多" at bounding box center [591, 120] width 883 height 27
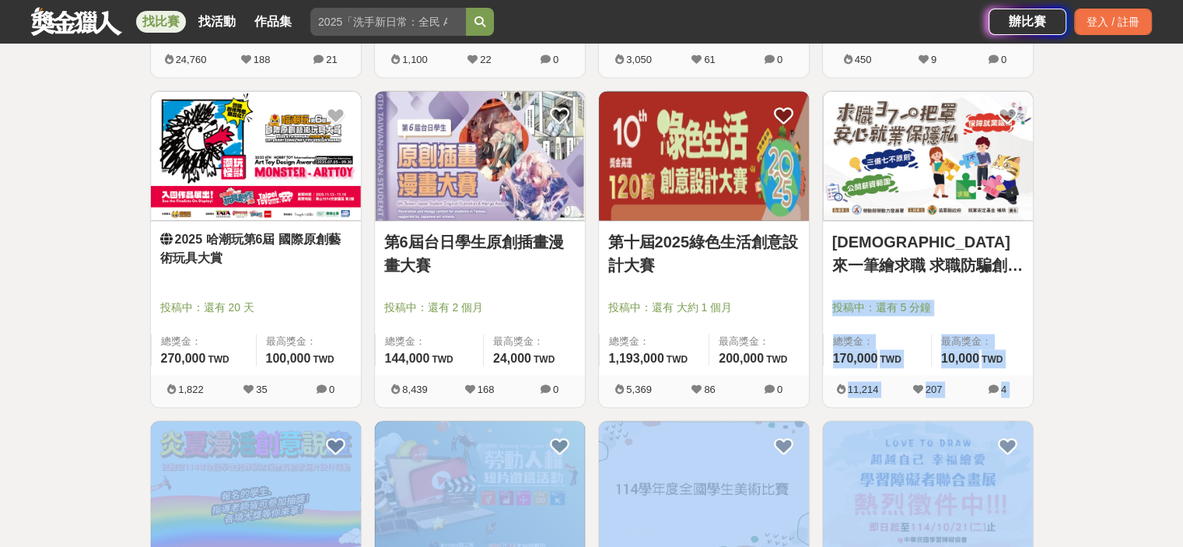
drag, startPoint x: 1180, startPoint y: 303, endPoint x: 1152, endPoint y: 372, distance: 74.6
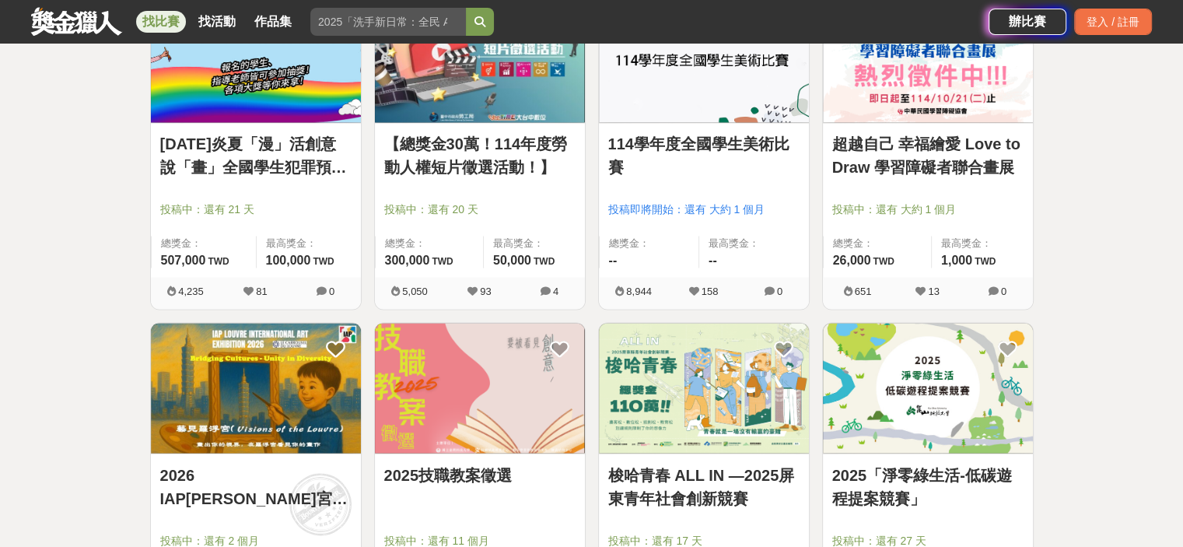
scroll to position [2581, 0]
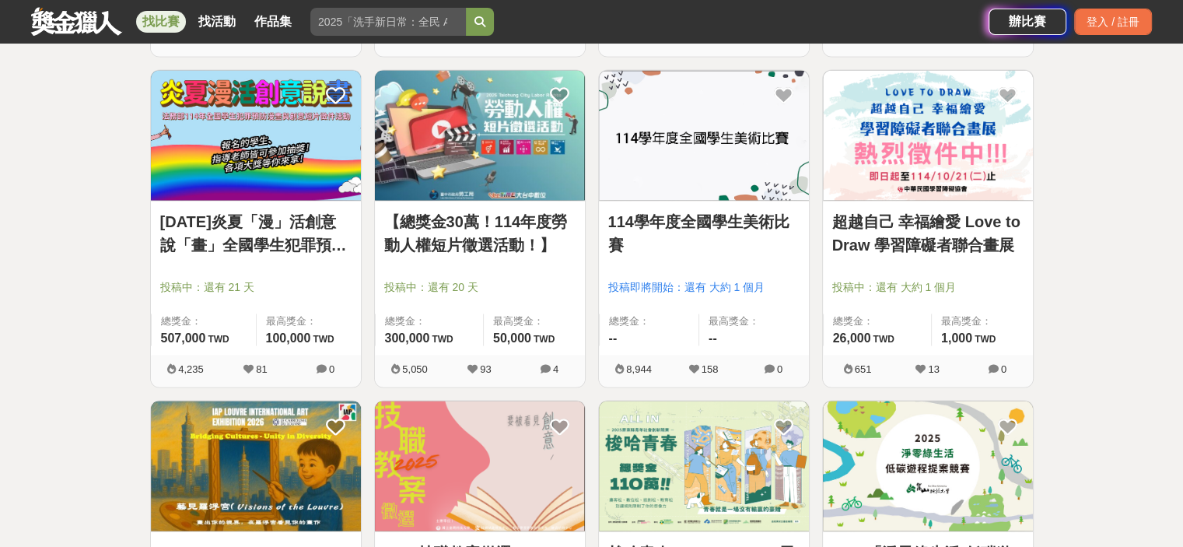
click at [274, 257] on link "[DATE]炎夏「漫」活創意說「畫」全國學生犯罪預防漫畫與創意短片徵件" at bounding box center [255, 233] width 191 height 47
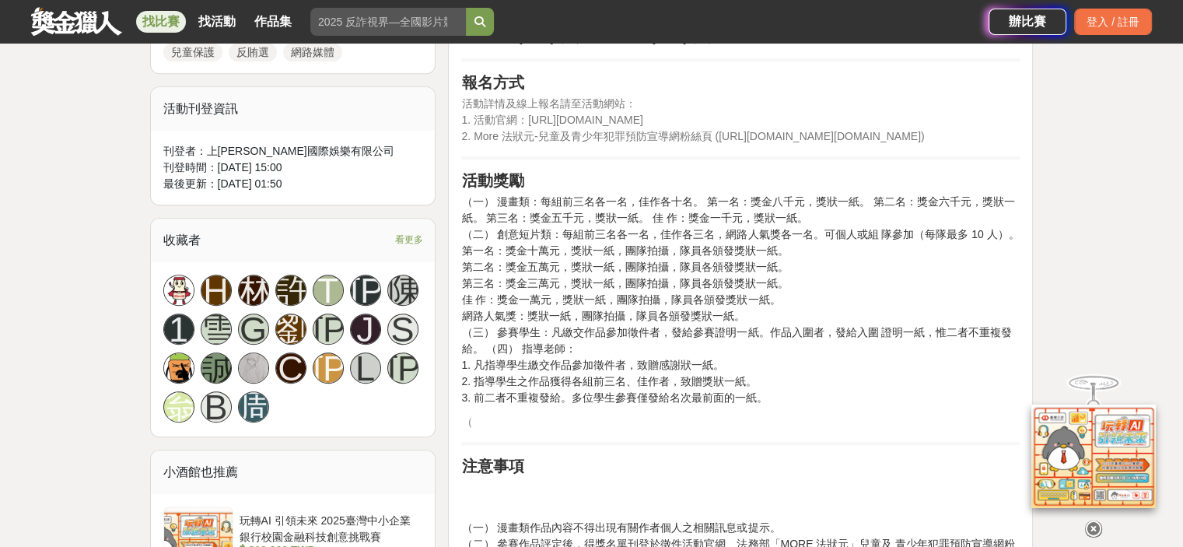
scroll to position [622, 0]
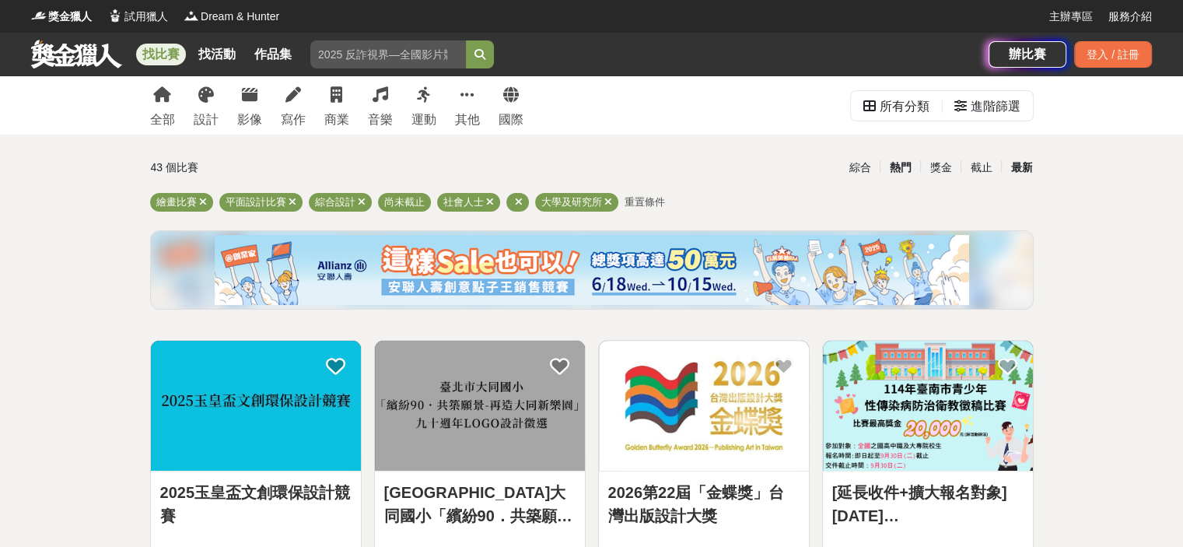
click at [884, 166] on div "熱門" at bounding box center [899, 167] width 40 height 27
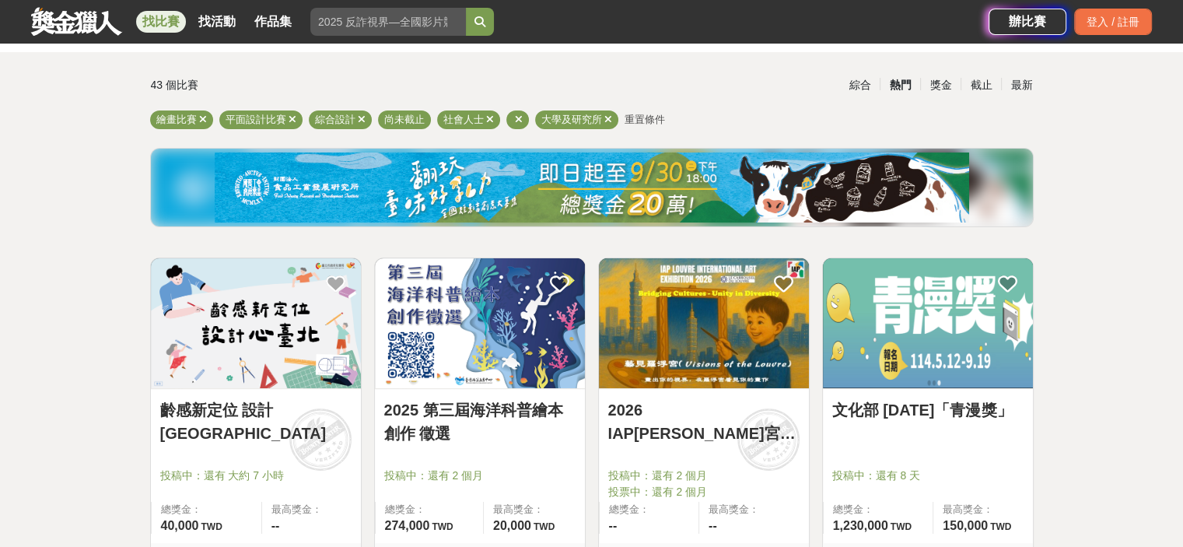
scroll to position [233, 0]
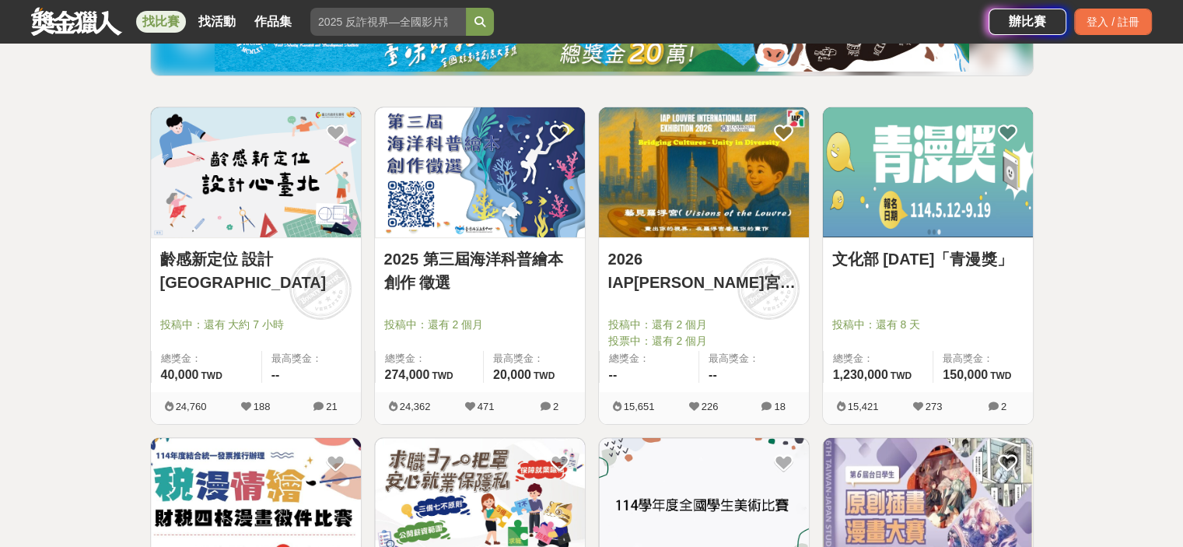
click at [694, 223] on img at bounding box center [704, 172] width 210 height 130
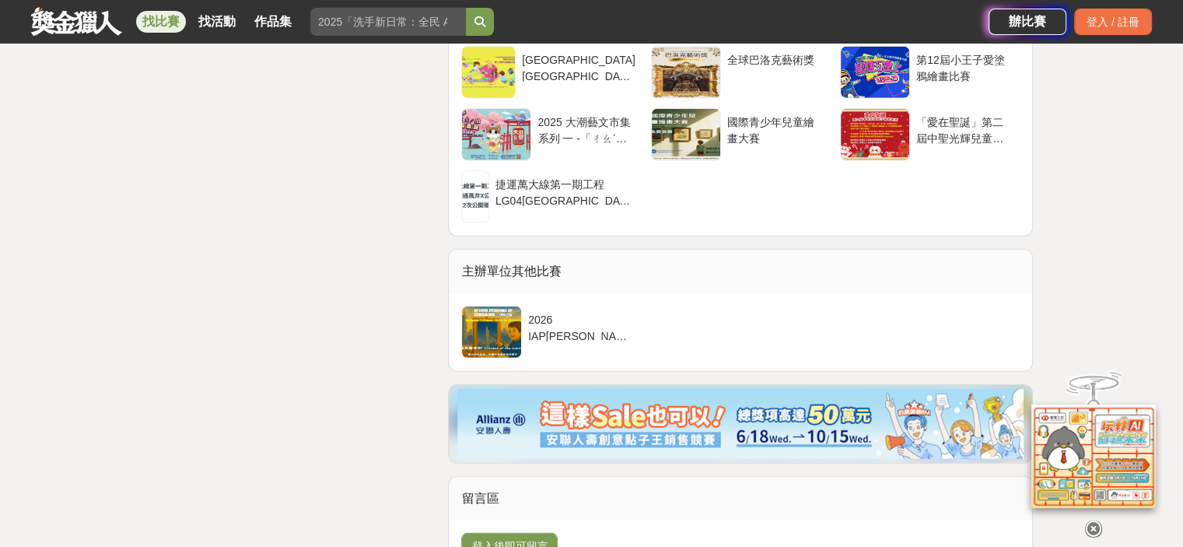
scroll to position [4121, 0]
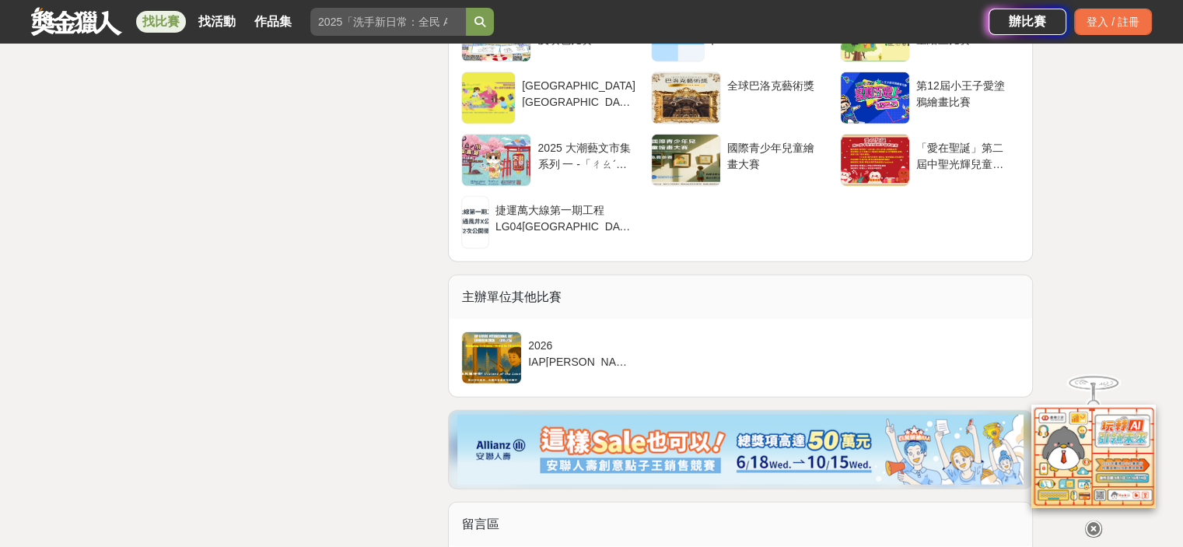
click at [1092, 512] on icon at bounding box center [1093, 517] width 17 height 17
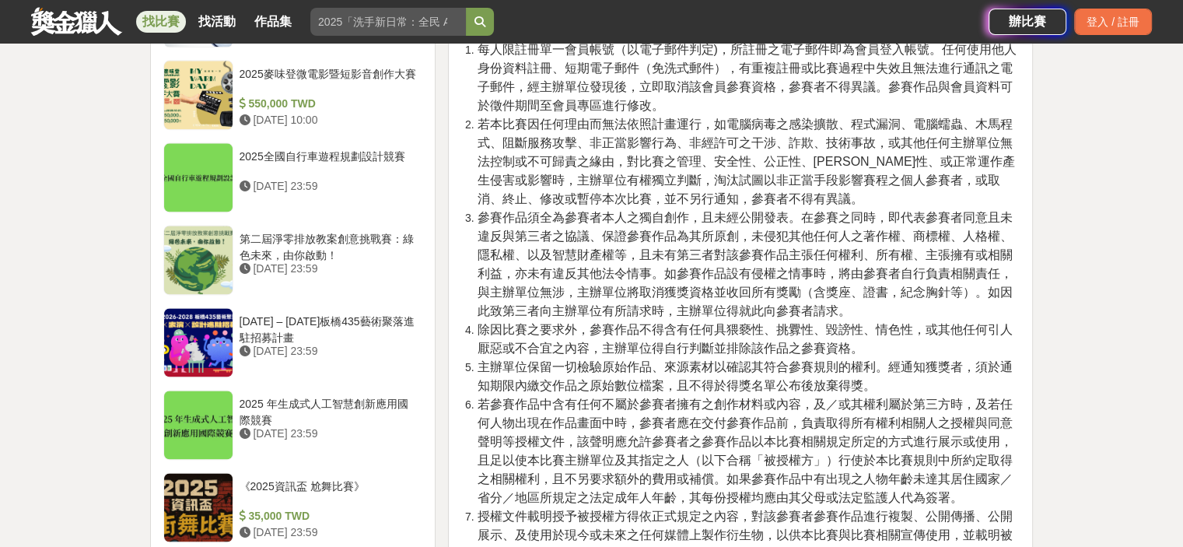
click at [1019, 320] on li "參賽作品須全為參賽者本人之獨自創作，且未經公開發表。在參賽之同時，即代表參賽者同意且未違反與第三者之協議、保證參賽作品為其所原創，未侵犯其他任何人之著作權、商…" at bounding box center [748, 264] width 543 height 112
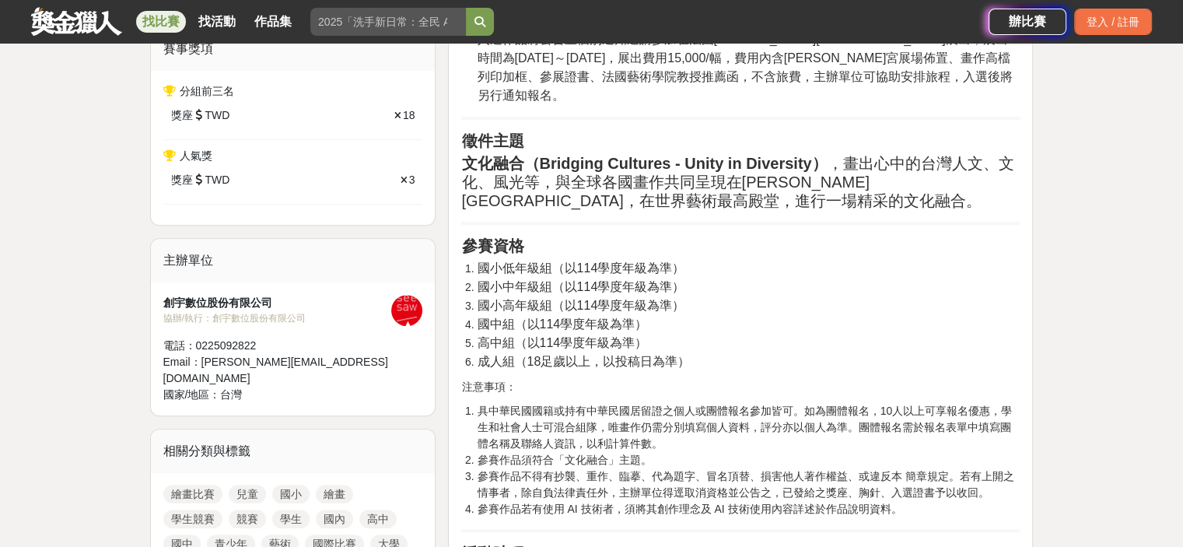
scroll to position [722, 0]
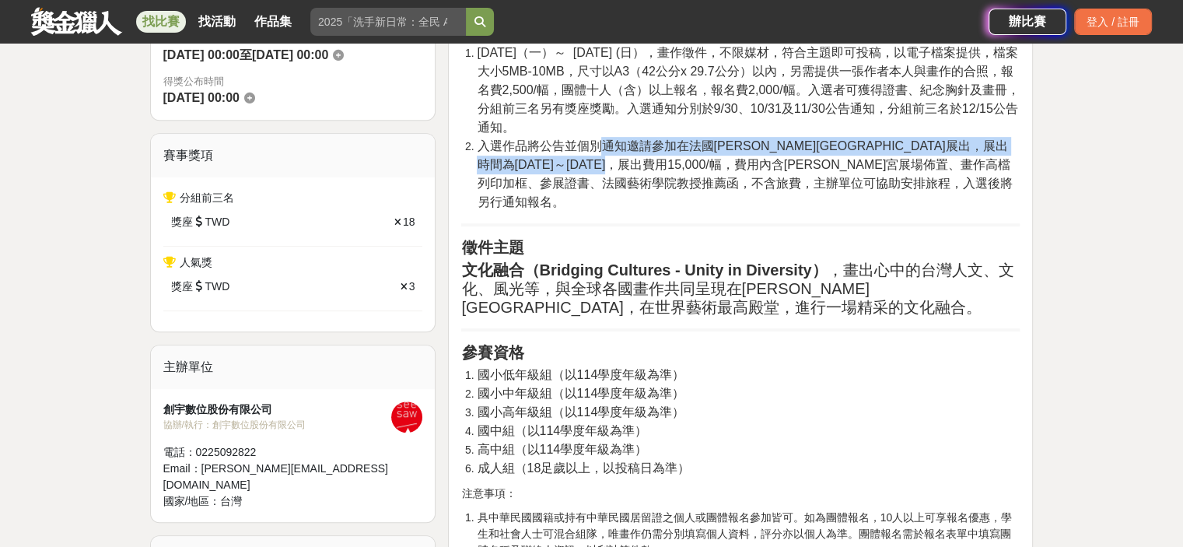
drag, startPoint x: 618, startPoint y: 154, endPoint x: 669, endPoint y: 183, distance: 58.2
click at [669, 183] on span "入選作品將公告並個別通知邀請參加在法國[PERSON_NAME][GEOGRAPHIC_DATA]展出，展出時間為[DATE]～[DATE]，展出費用15,0…" at bounding box center [744, 173] width 535 height 69
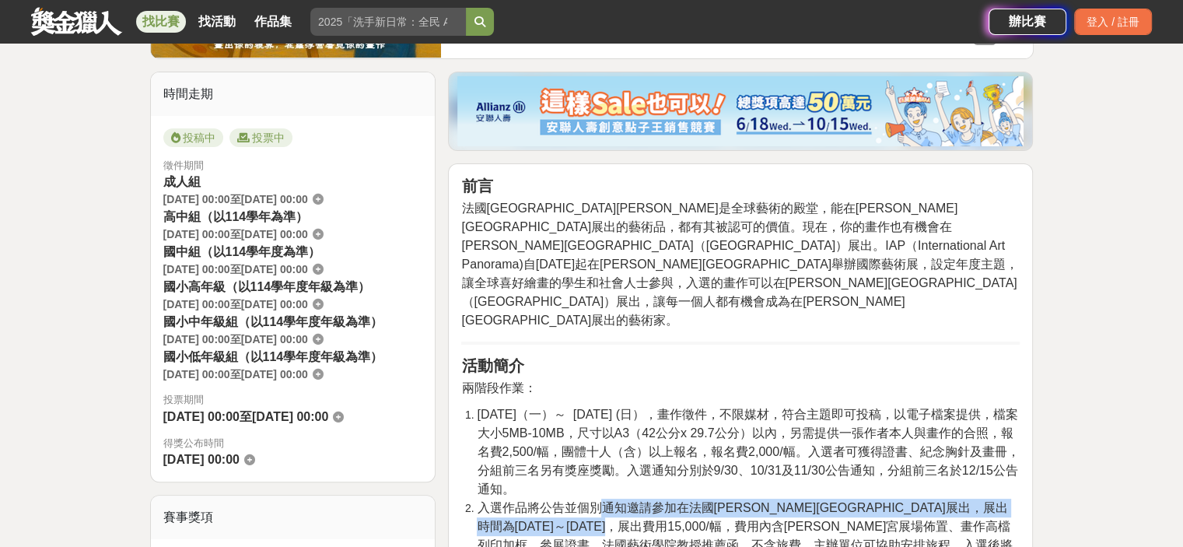
scroll to position [333, 0]
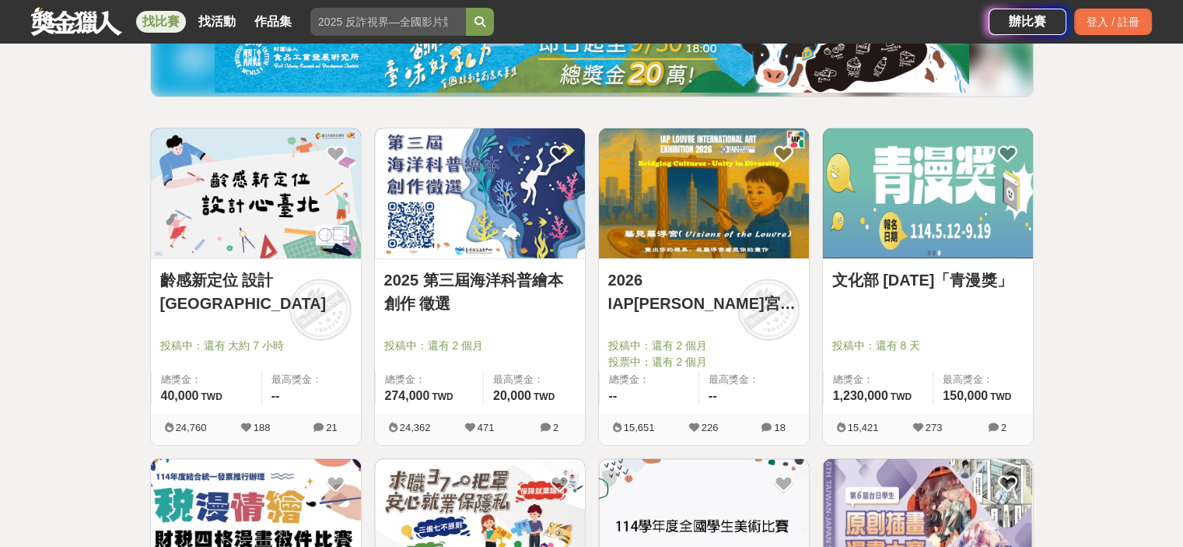
scroll to position [311, 0]
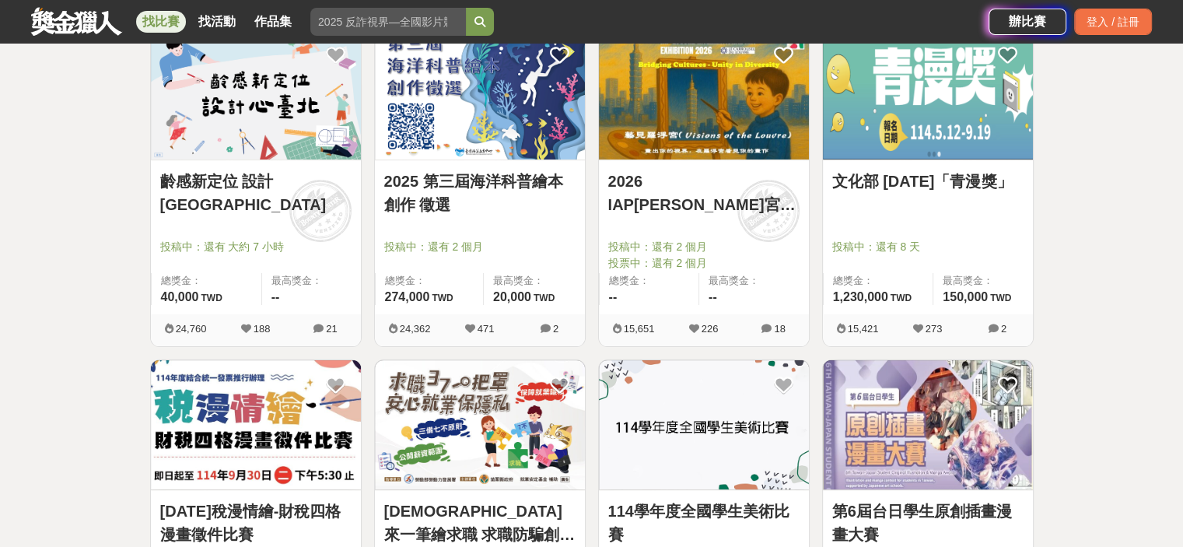
click at [915, 466] on img at bounding box center [928, 425] width 210 height 130
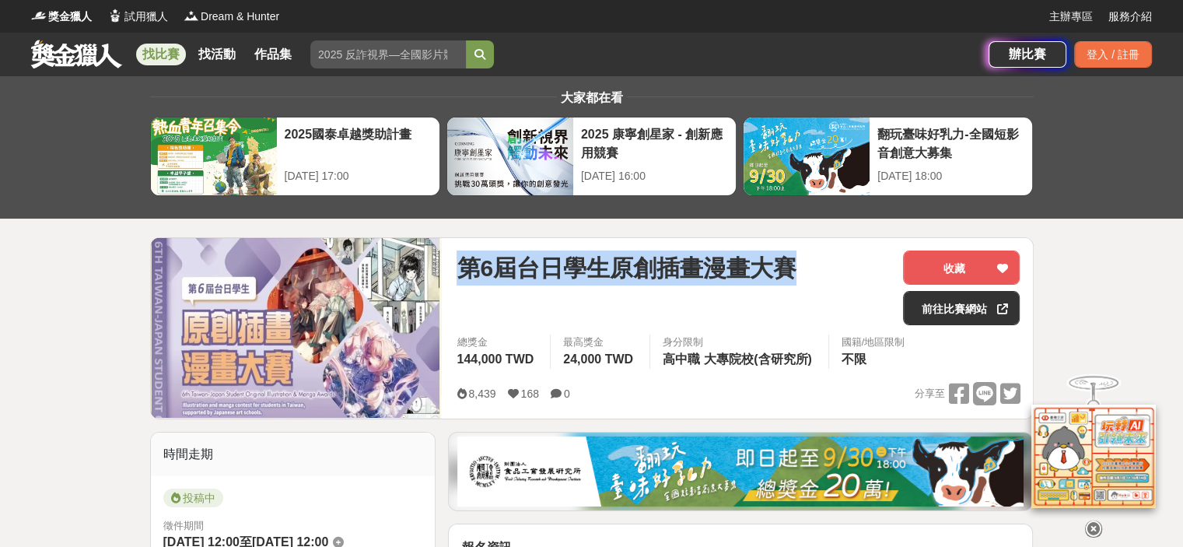
drag, startPoint x: 460, startPoint y: 278, endPoint x: 883, endPoint y: 292, distance: 423.2
click at [883, 285] on div "第6屆台日學生原創插畫漫畫大賽" at bounding box center [673, 267] width 434 height 35
copy span "第6屆台日學生原創插畫漫畫大賽"
